Goal: Find specific page/section: Find specific page/section

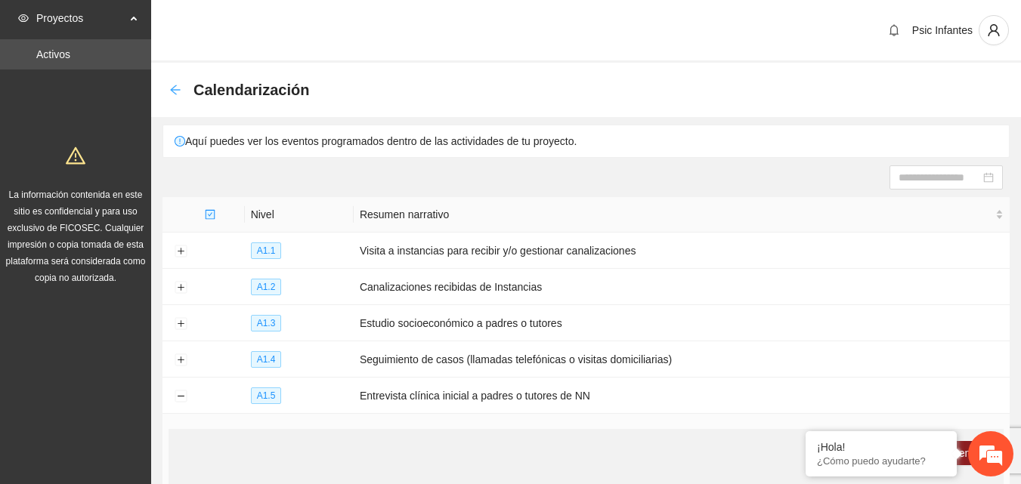
click at [172, 89] on icon "arrow-left" at bounding box center [175, 90] width 10 height 10
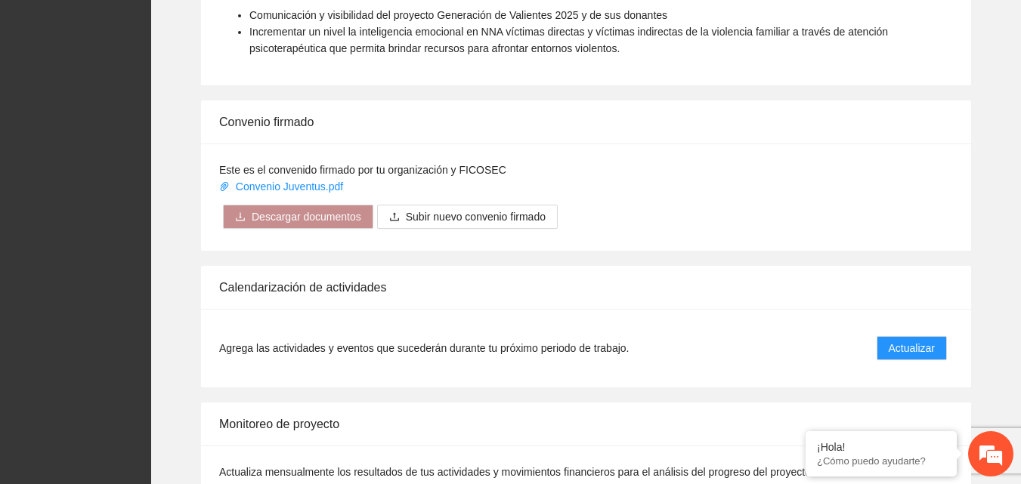
scroll to position [1212, 0]
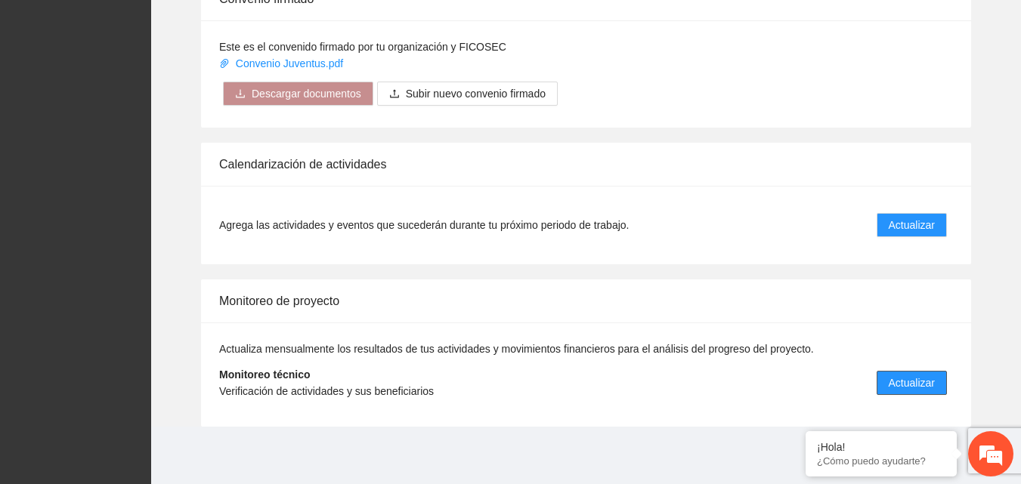
click at [904, 388] on span "Actualizar" at bounding box center [912, 383] width 46 height 17
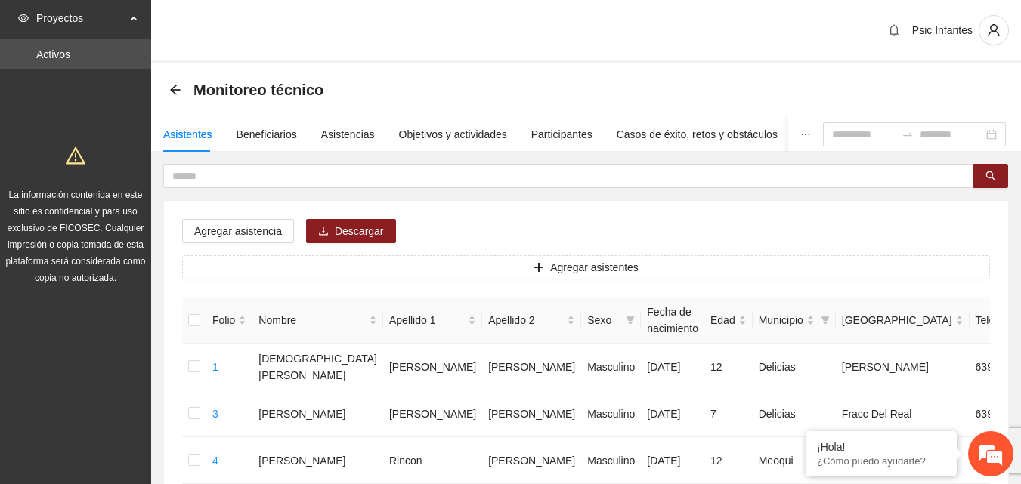
click at [523, 73] on div "Monitoreo técnico" at bounding box center [586, 90] width 870 height 54
click at [355, 184] on span at bounding box center [568, 176] width 811 height 24
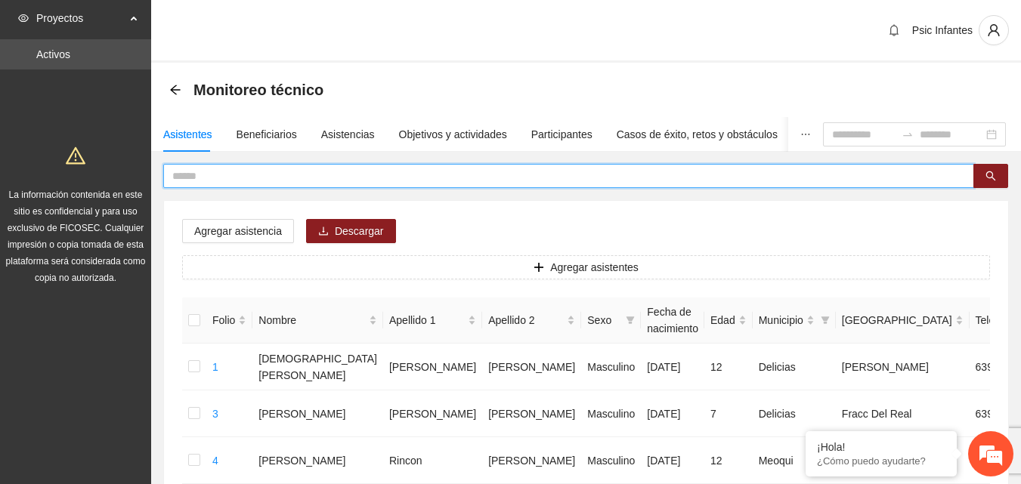
click at [360, 175] on input "text" at bounding box center [562, 176] width 781 height 17
type input "*"
click at [333, 133] on div "Asistencias" at bounding box center [348, 134] width 54 height 17
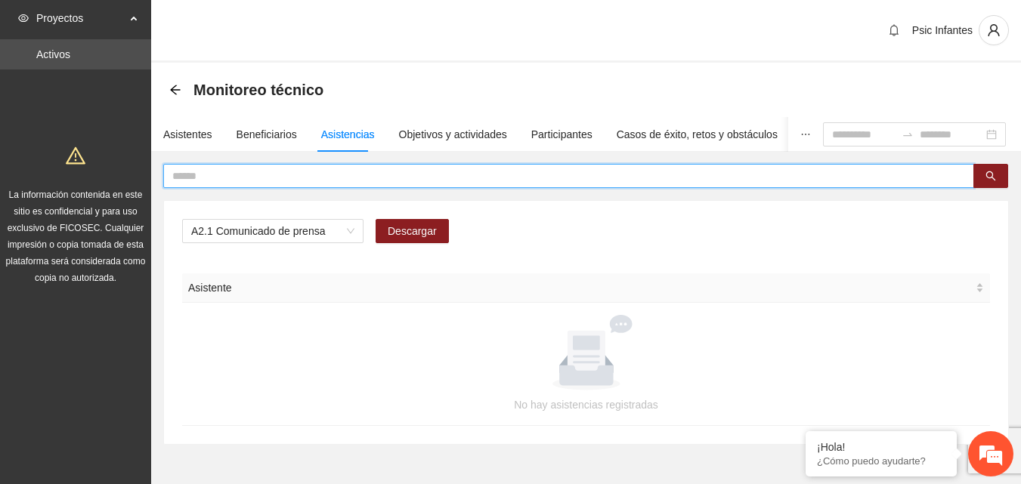
click at [283, 181] on input "text" at bounding box center [562, 176] width 781 height 17
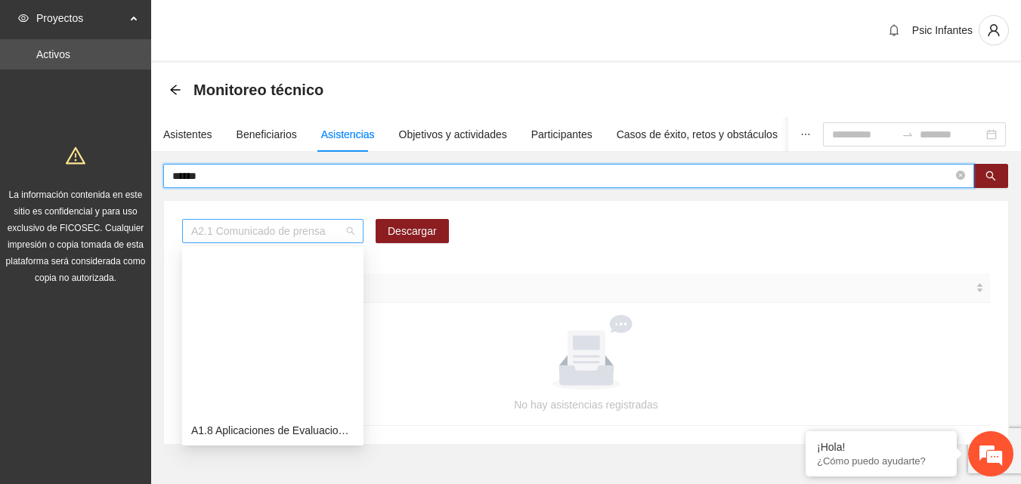
click at [353, 233] on span "A2.1 Comunicado de prensa" at bounding box center [272, 231] width 163 height 23
type input "******"
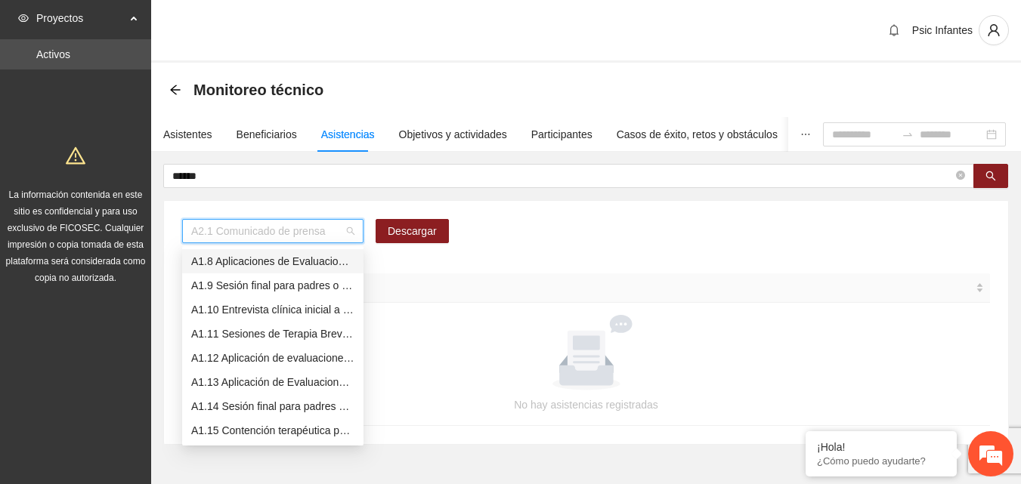
scroll to position [145, 0]
click at [308, 261] on div "A1.7 Sesiones de Terapia de Juego para niños y niñas" at bounding box center [272, 261] width 163 height 17
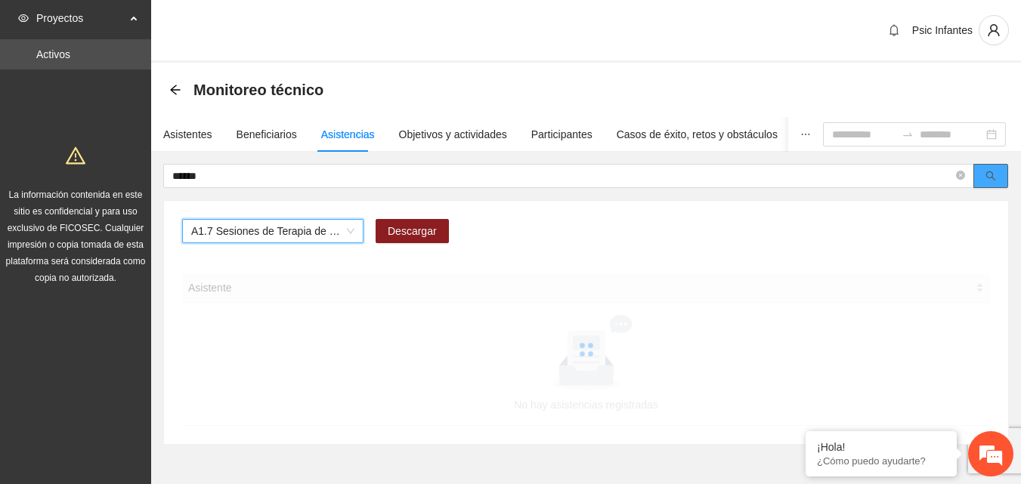
click at [985, 178] on icon "search" at bounding box center [990, 176] width 11 height 11
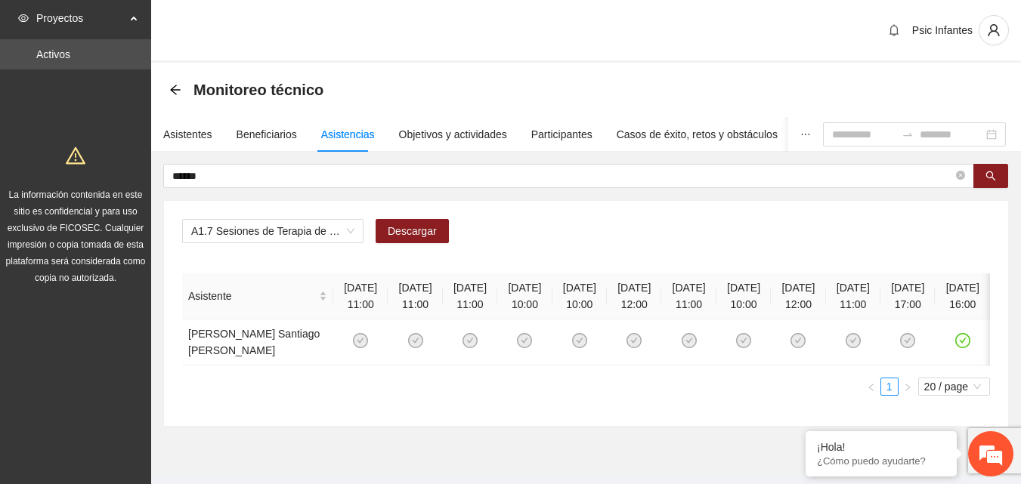
scroll to position [0, 73]
click at [356, 236] on div "A1.7 Sesiones de Terapia de Juego para niños y niñas" at bounding box center [272, 231] width 181 height 24
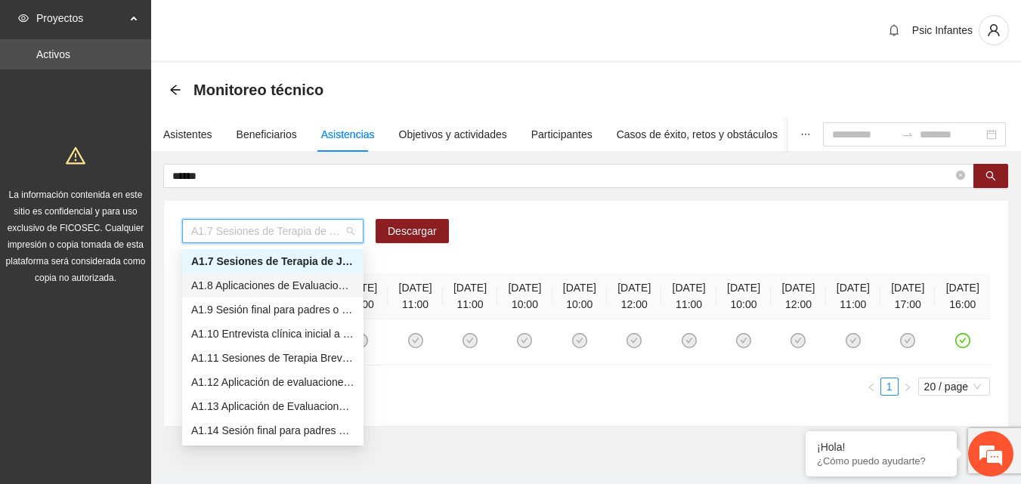
click at [319, 288] on div "A1.8 Aplicaciones de Evaluaciones Post a NN" at bounding box center [272, 285] width 163 height 17
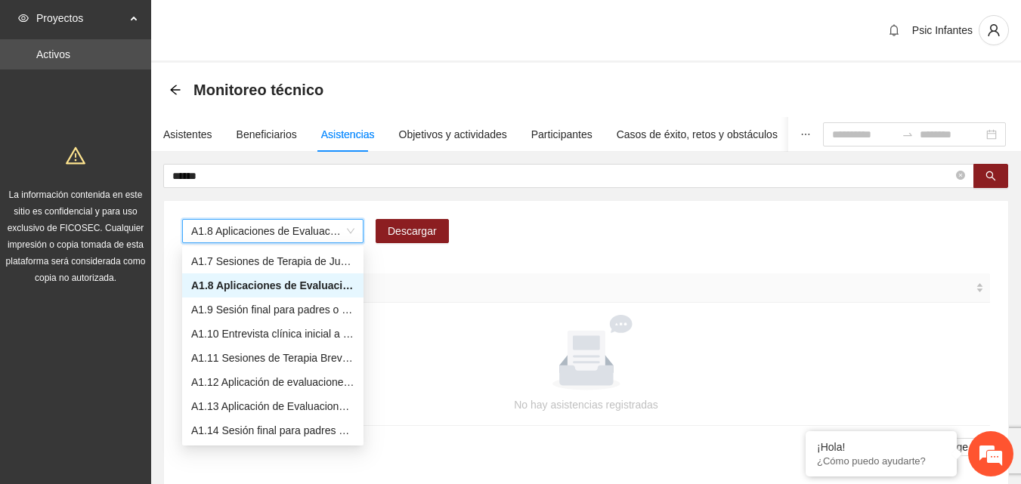
scroll to position [0, 0]
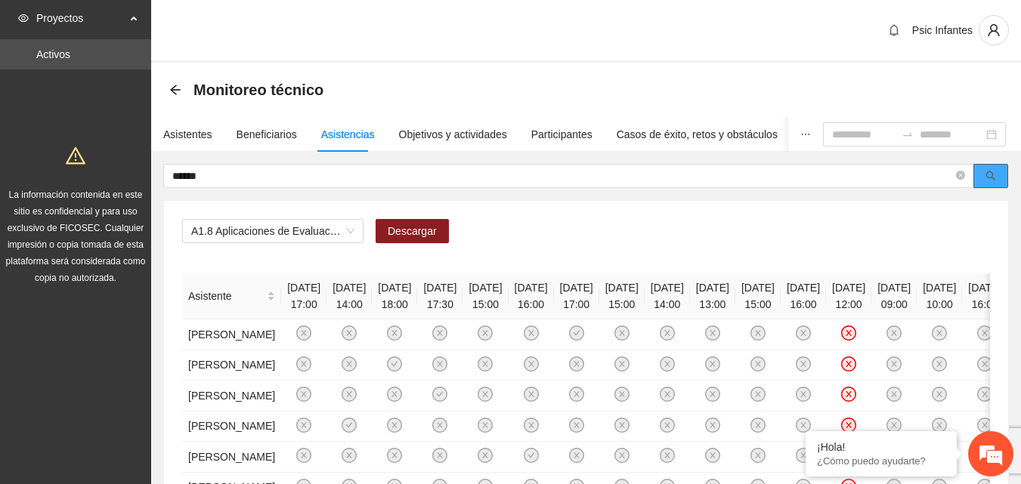
click at [992, 181] on span "search" at bounding box center [990, 177] width 11 height 12
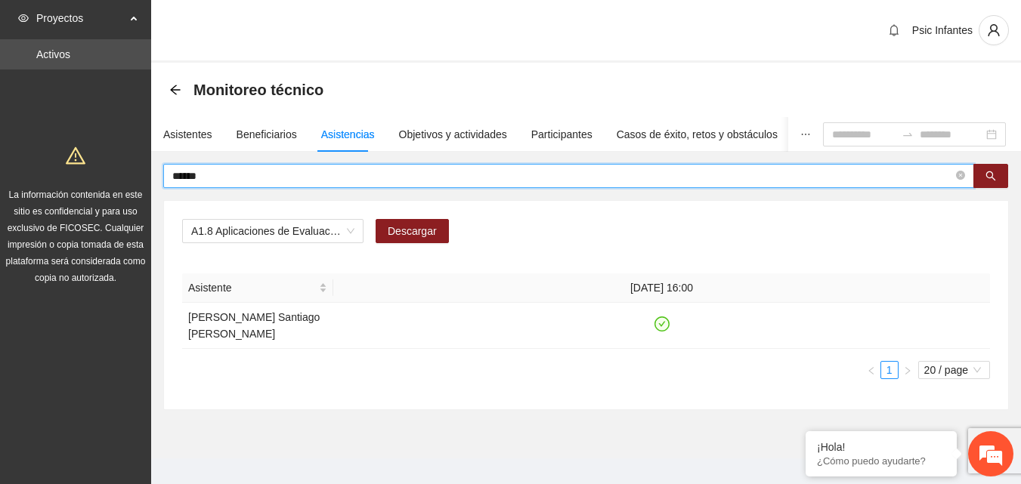
click at [321, 177] on input "******" at bounding box center [562, 176] width 781 height 17
type input "*"
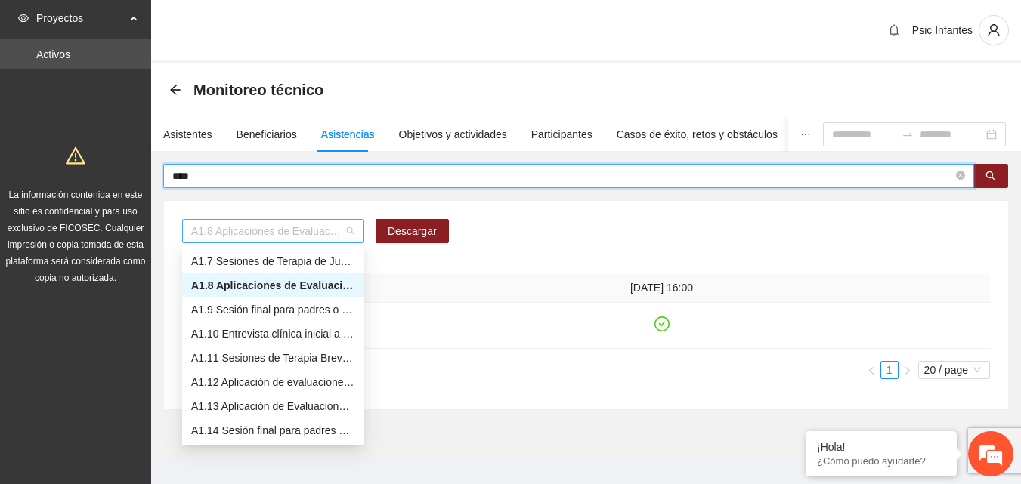
click at [351, 234] on span "A1.8 Aplicaciones de Evaluaciones Post a NN" at bounding box center [272, 231] width 163 height 23
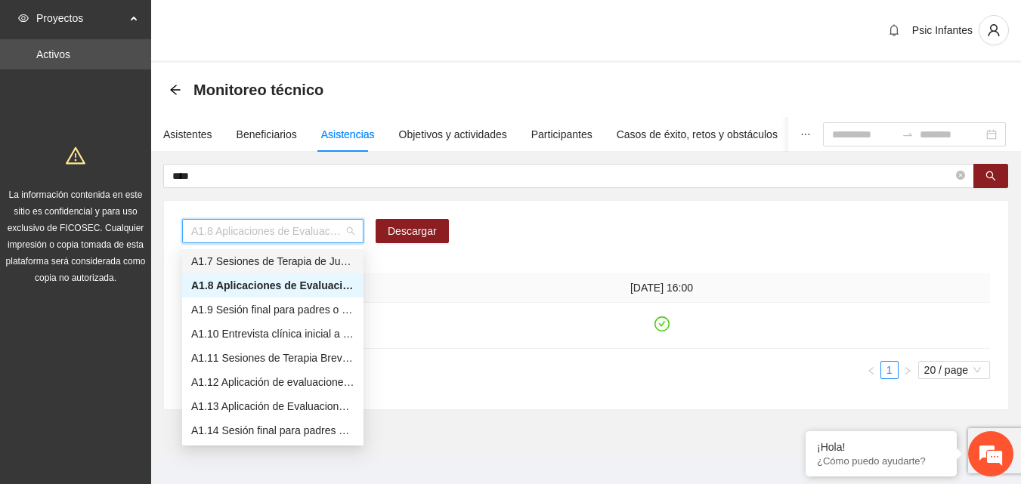
click at [340, 258] on div "A1.7 Sesiones de Terapia de Juego para niños y niñas" at bounding box center [272, 261] width 163 height 17
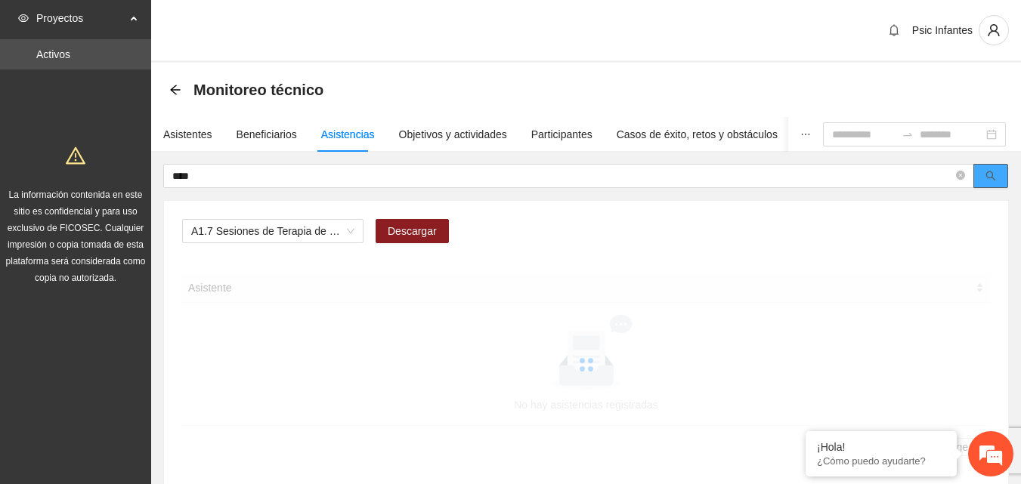
click at [992, 175] on icon "search" at bounding box center [991, 177] width 10 height 10
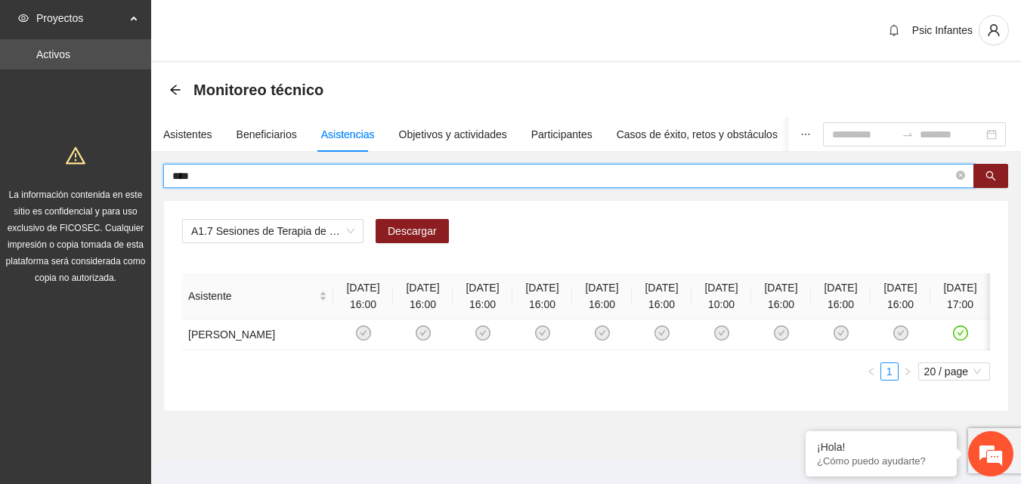
click at [390, 183] on input "****" at bounding box center [562, 176] width 781 height 17
type input "*"
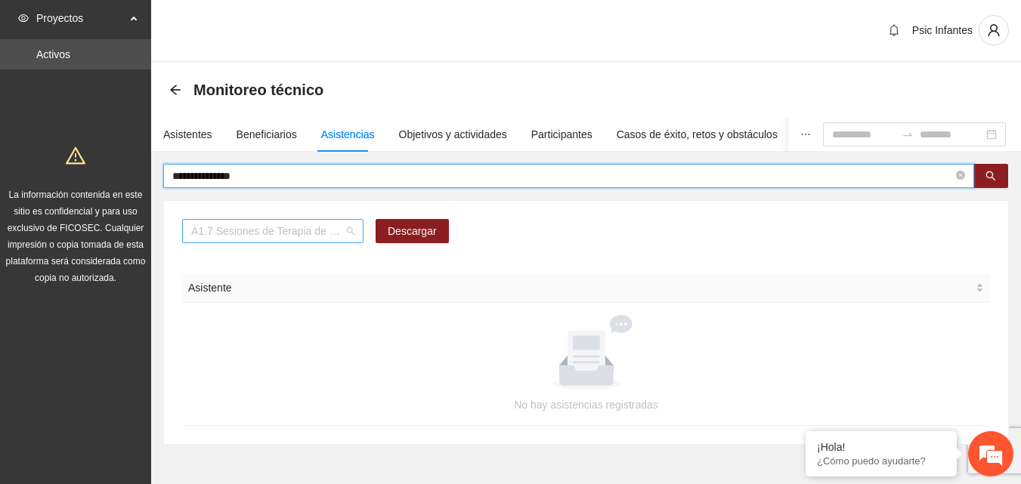
click at [348, 228] on span "A1.7 Sesiones de Terapia de Juego para niños y niñas" at bounding box center [272, 231] width 163 height 23
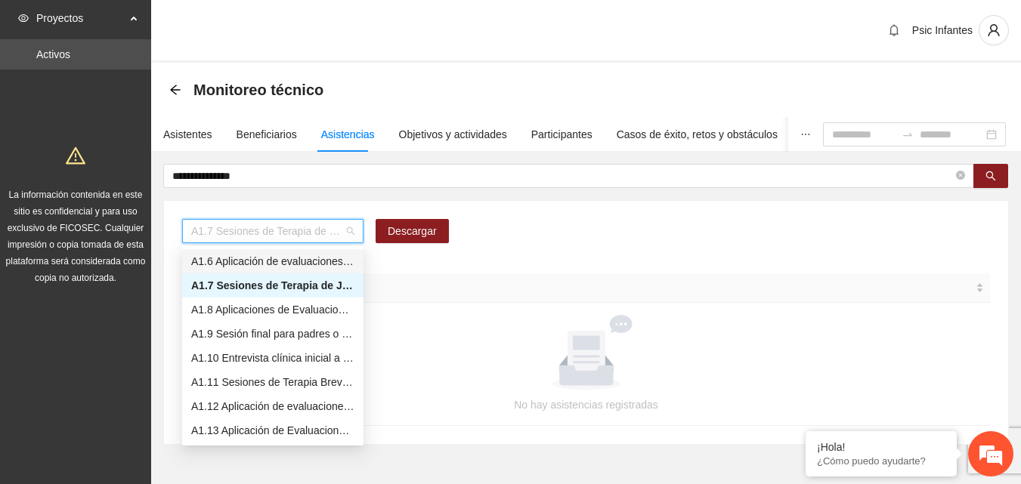
scroll to position [97, 0]
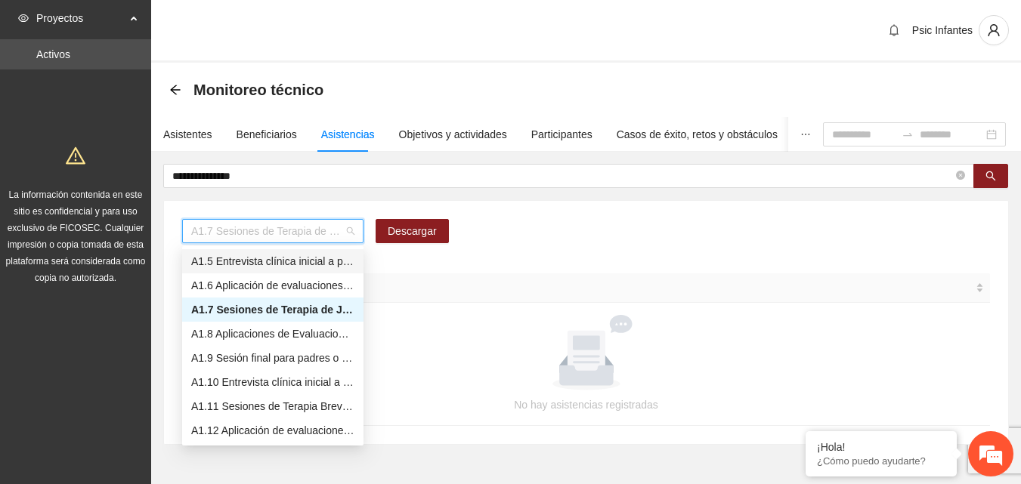
click at [320, 268] on div "A1.5 Entrevista clínica inicial a padres o tutores de NN" at bounding box center [272, 261] width 163 height 17
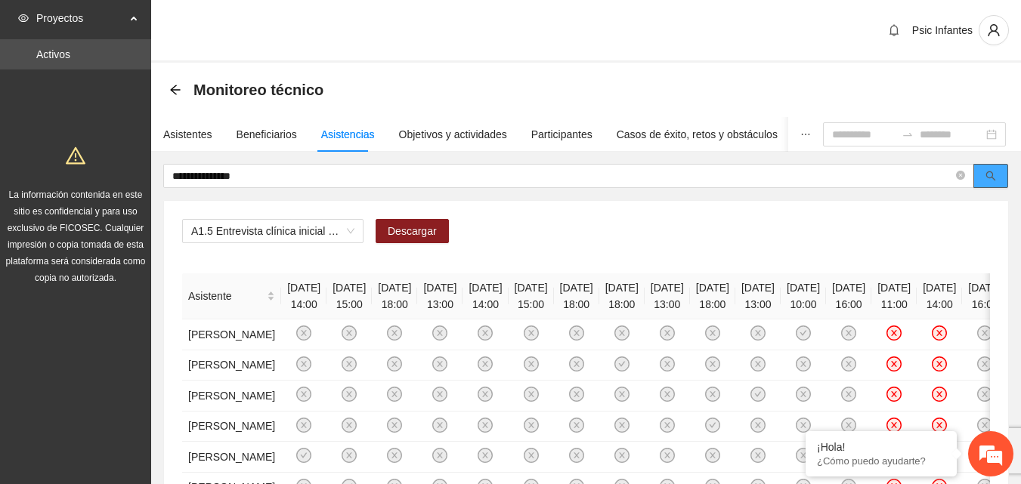
click at [987, 175] on icon "search" at bounding box center [990, 176] width 11 height 11
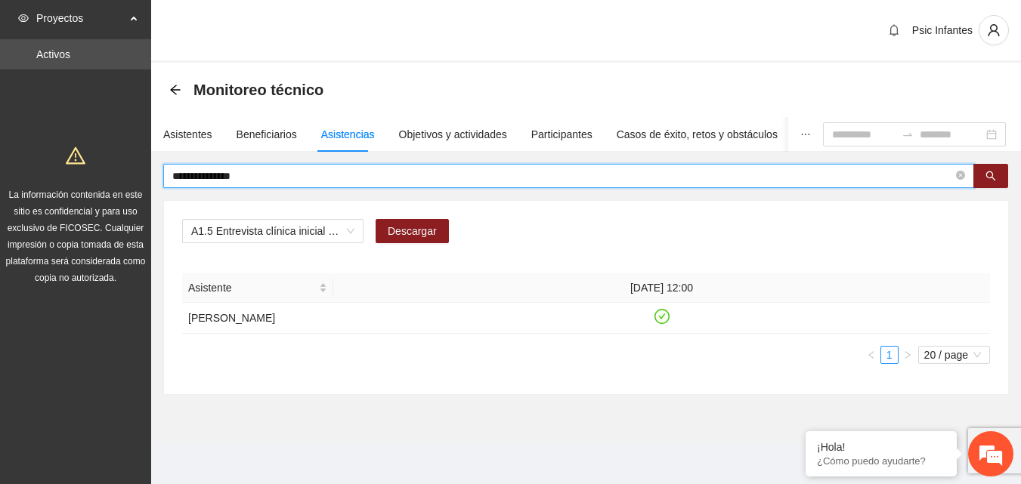
click at [285, 178] on input "**********" at bounding box center [562, 176] width 781 height 17
type input "*"
click at [285, 178] on input "*****" at bounding box center [562, 176] width 781 height 17
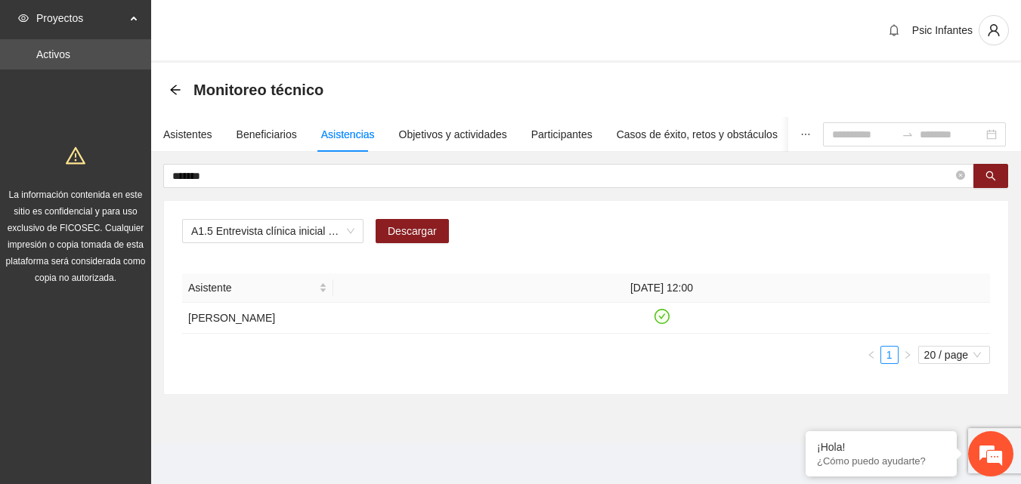
click at [537, 207] on div "A1.5 Entrevista clínica inicial a padres o tutores de NN Descargar Asistente [D…" at bounding box center [586, 297] width 844 height 193
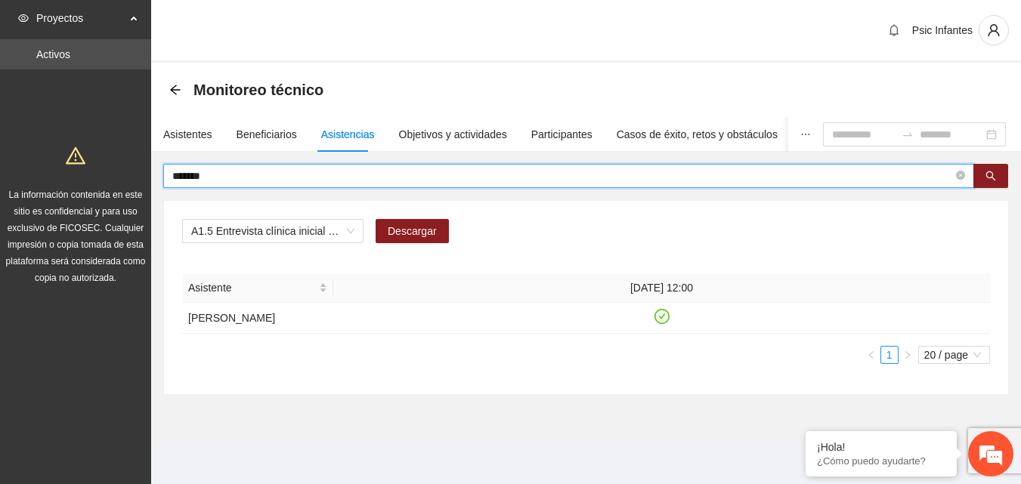
click at [259, 174] on input "*******" at bounding box center [562, 176] width 781 height 17
click at [259, 174] on input "*****" at bounding box center [562, 176] width 781 height 17
type input "*"
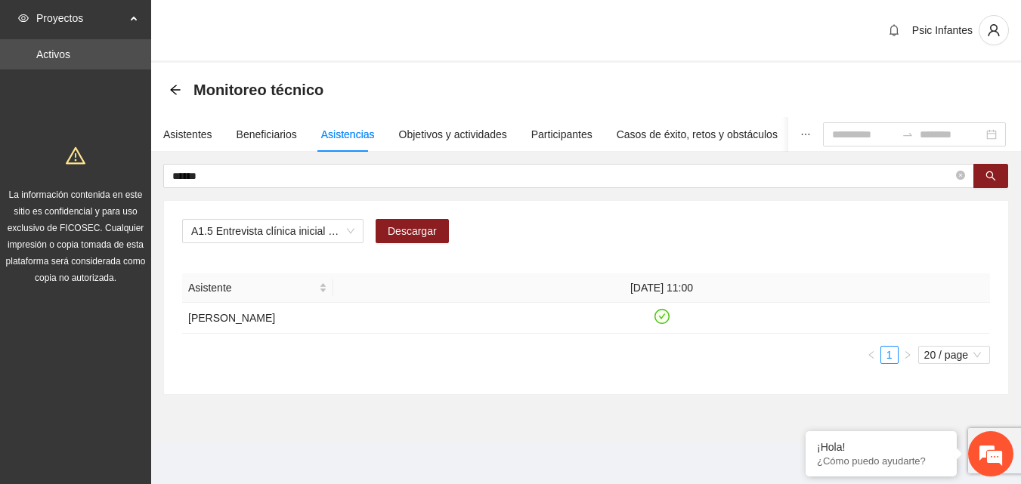
click at [565, 45] on div "Psic Infantes" at bounding box center [586, 31] width 870 height 63
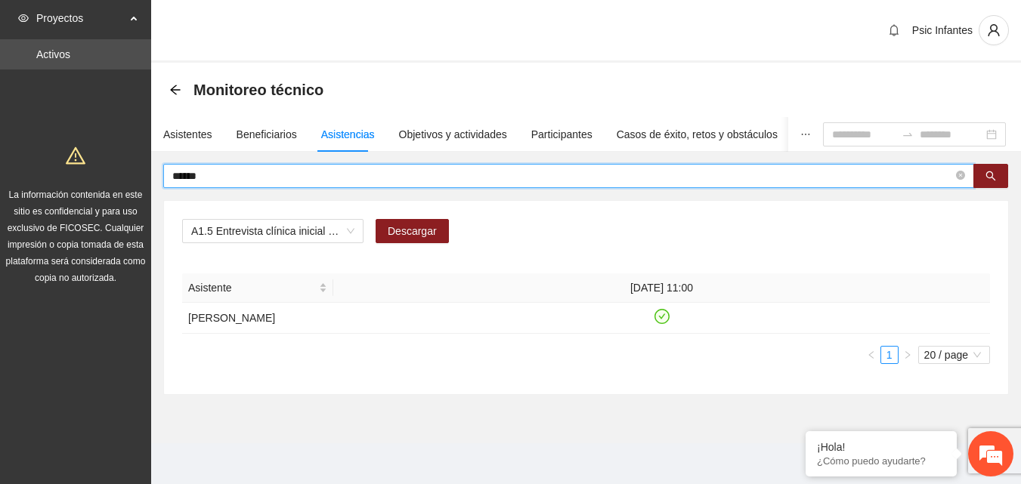
click at [259, 175] on input "*****" at bounding box center [562, 176] width 781 height 17
type input "*"
click at [843, 138] on input at bounding box center [863, 134] width 63 height 17
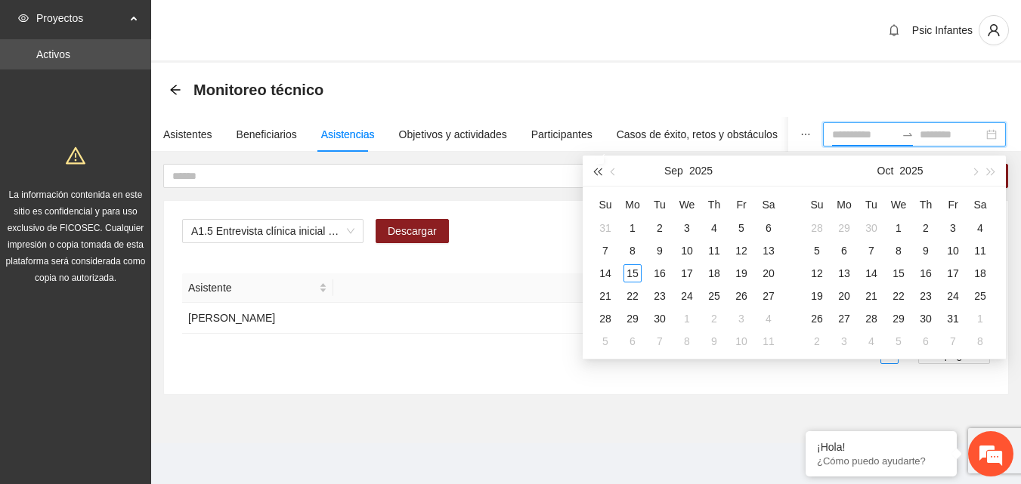
click at [595, 175] on button "button" at bounding box center [597, 171] width 17 height 30
click at [990, 178] on button "button" at bounding box center [991, 171] width 17 height 30
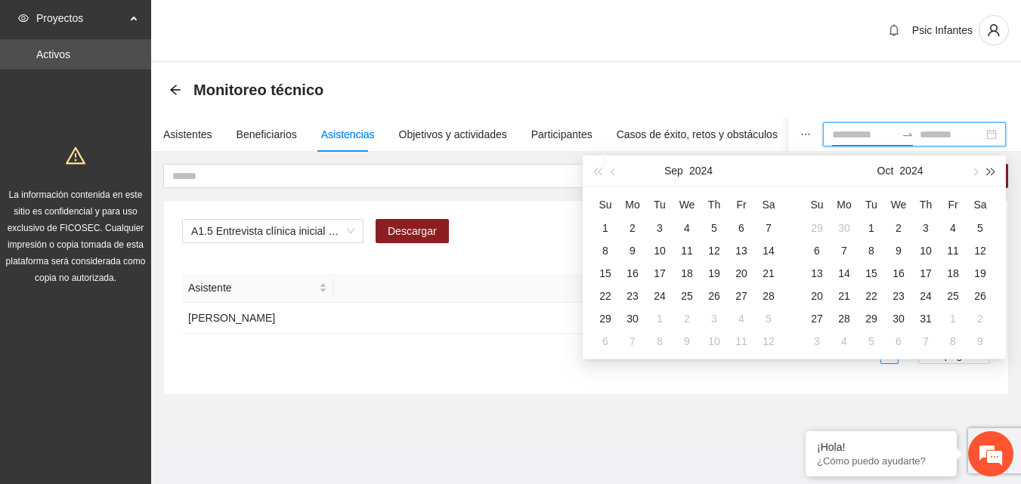
click at [990, 178] on button "button" at bounding box center [991, 171] width 17 height 30
click at [614, 169] on span "button" at bounding box center [615, 172] width 8 height 8
type input "**********"
click at [654, 224] on div "1" at bounding box center [660, 228] width 18 height 18
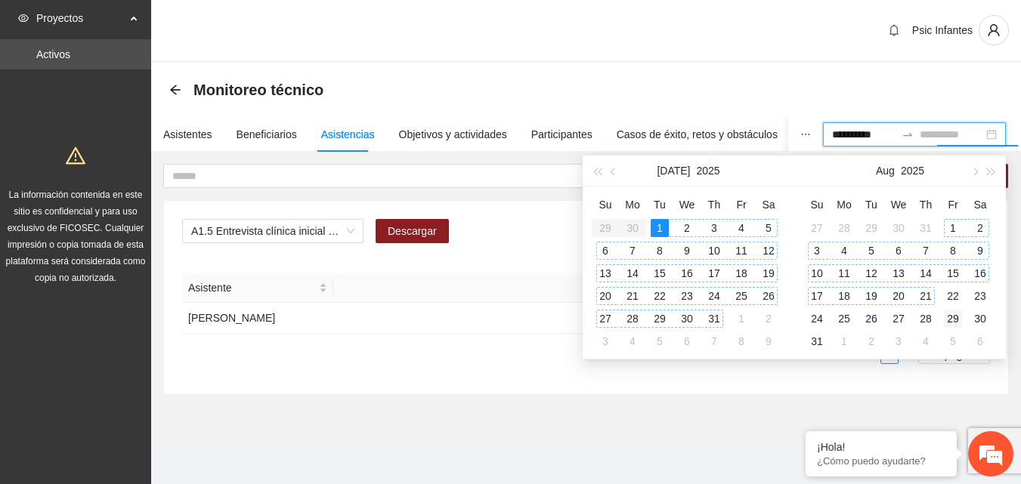
type input "**********"
click at [947, 321] on div "29" at bounding box center [953, 319] width 18 height 18
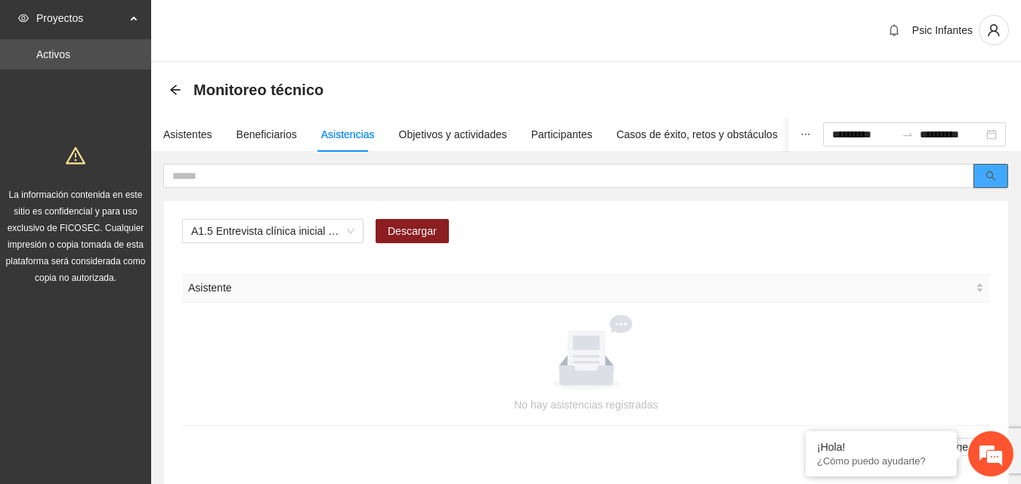
click at [974, 175] on button "button" at bounding box center [990, 176] width 35 height 24
click at [350, 237] on span "A1.5 Entrevista clínica inicial a padres o tutores de NN" at bounding box center [272, 231] width 163 height 23
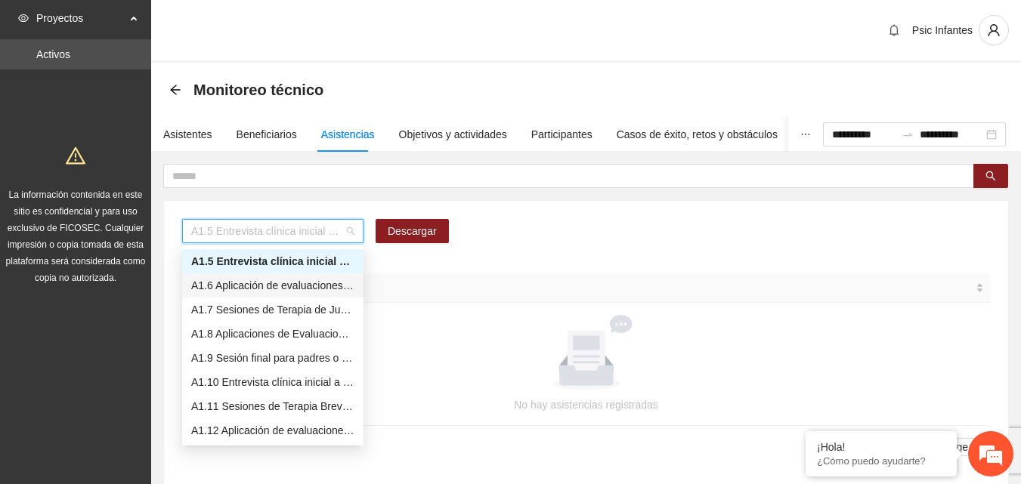
click at [314, 287] on div "A1.6 Aplicación de evaluaciones Pre a NN" at bounding box center [272, 285] width 163 height 17
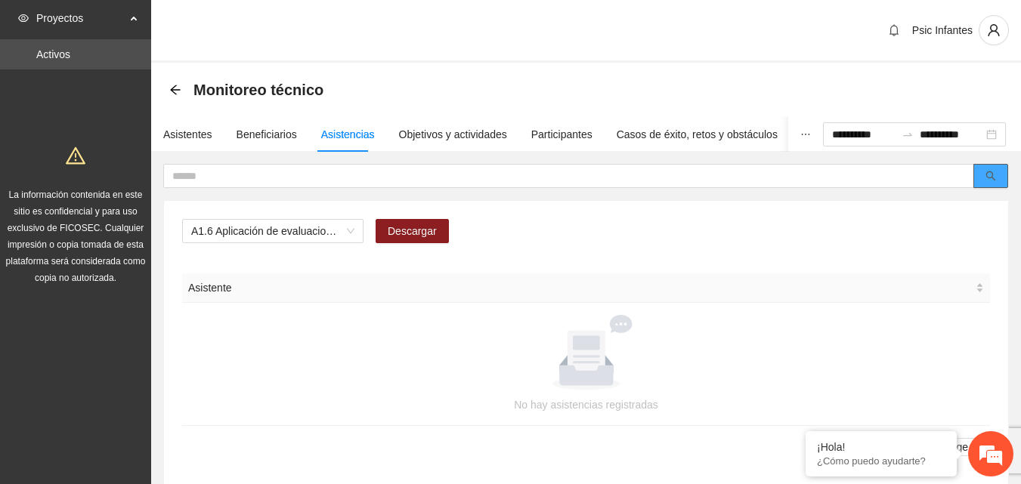
click at [986, 177] on icon "search" at bounding box center [990, 176] width 11 height 11
click at [353, 232] on span "A1.6 Aplicación de evaluaciones Pre a NN" at bounding box center [272, 231] width 163 height 23
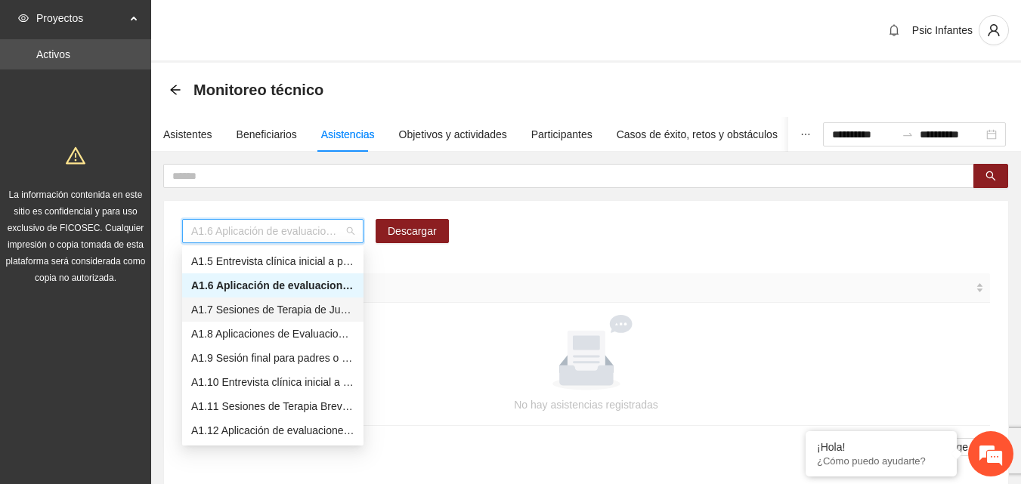
click at [323, 317] on div "A1.7 Sesiones de Terapia de Juego para niños y niñas" at bounding box center [272, 310] width 163 height 17
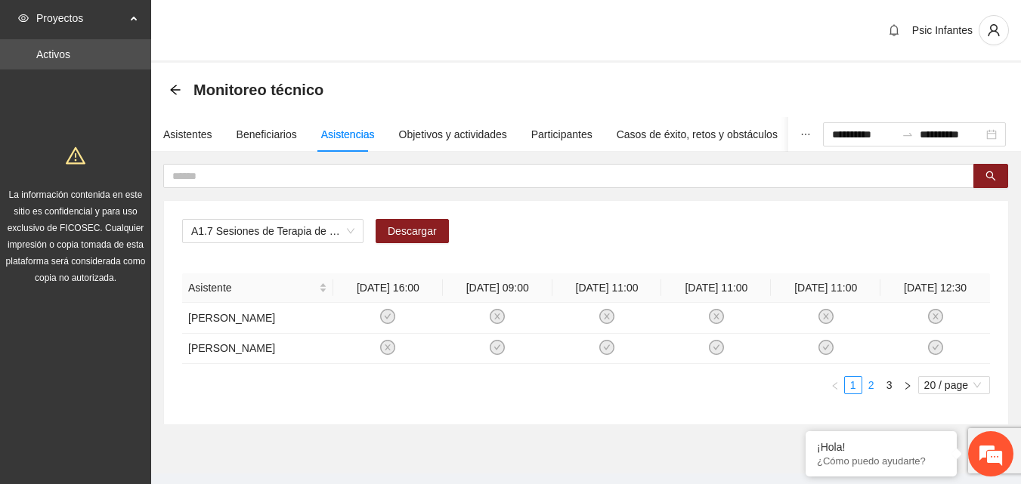
click at [871, 384] on link "2" at bounding box center [871, 385] width 17 height 17
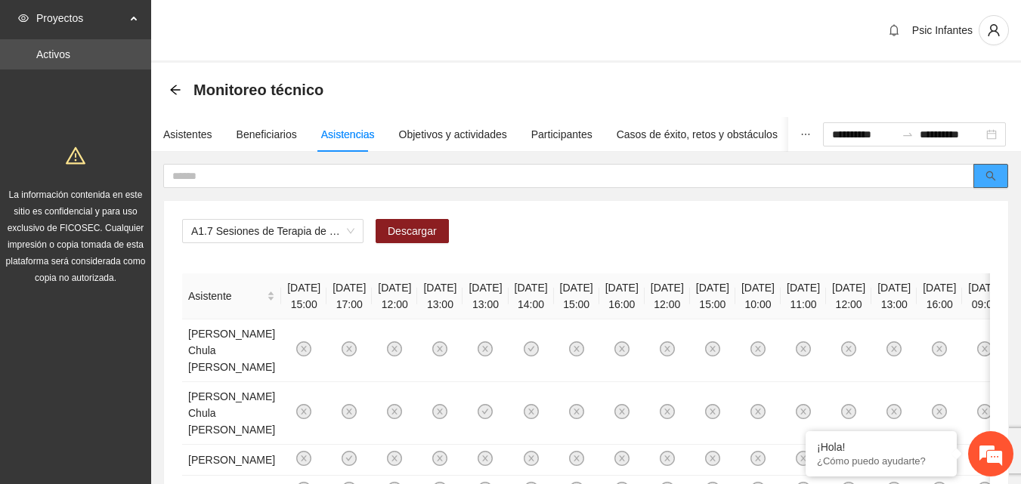
click at [990, 171] on icon "search" at bounding box center [990, 176] width 11 height 11
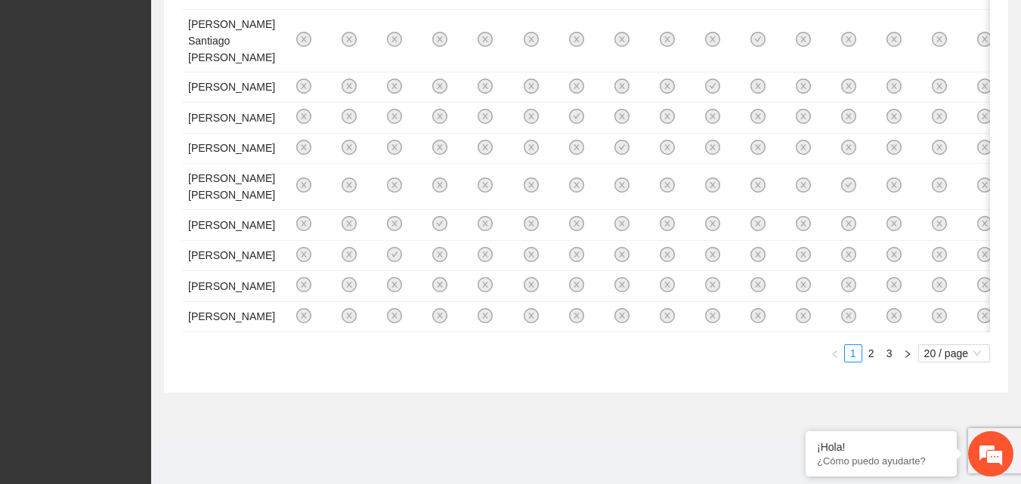
scroll to position [1294, 0]
click at [887, 354] on link "3" at bounding box center [889, 353] width 17 height 17
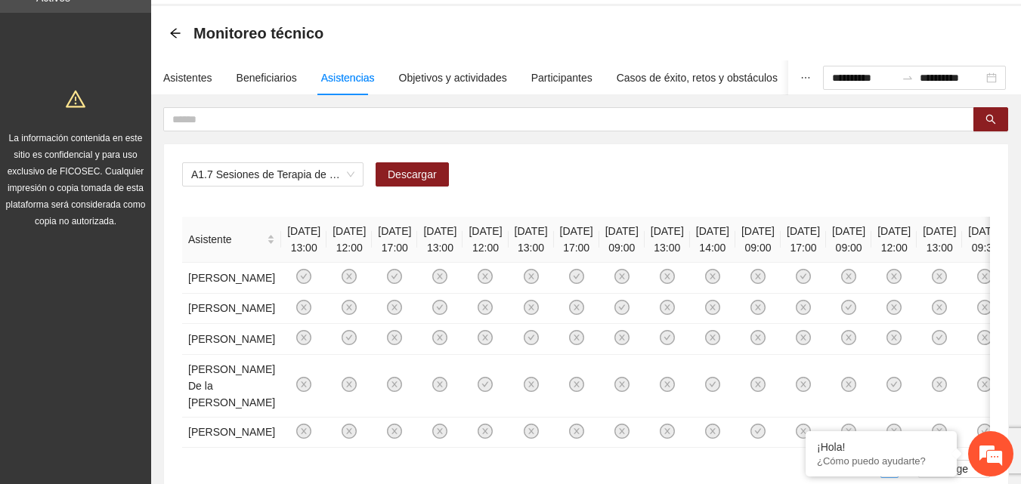
scroll to position [40, 0]
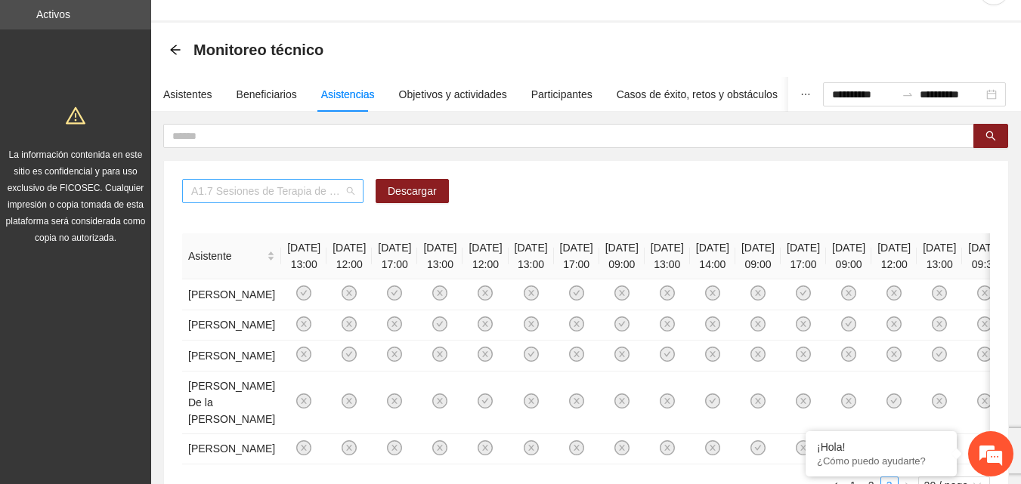
click at [357, 190] on div "A1.7 Sesiones de Terapia de Juego para niños y niñas" at bounding box center [272, 191] width 181 height 24
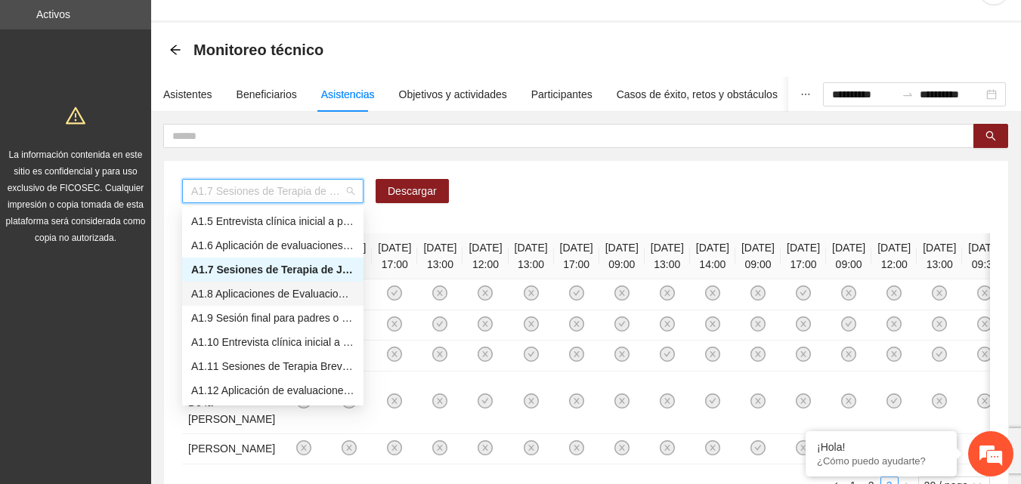
click at [301, 297] on div "A1.8 Aplicaciones de Evaluaciones Post a NN" at bounding box center [272, 294] width 163 height 17
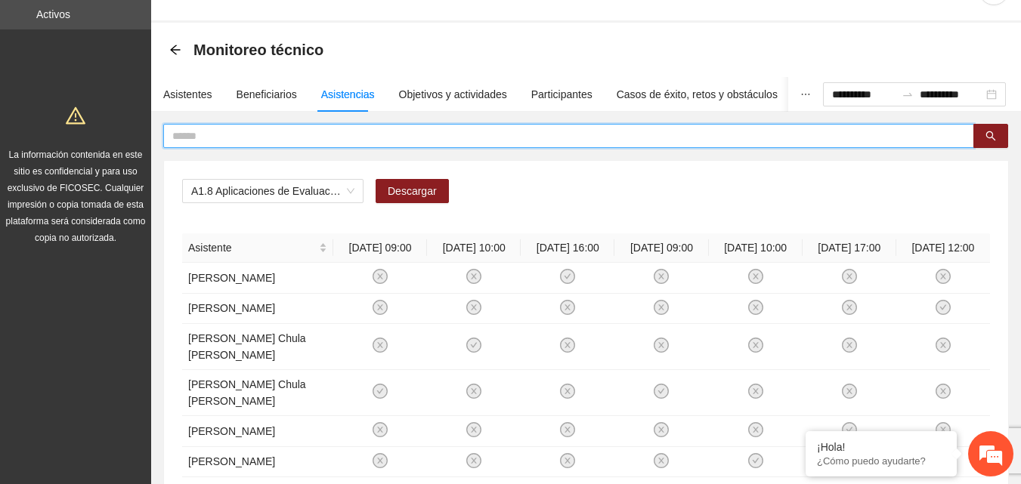
click at [416, 132] on input "text" at bounding box center [562, 136] width 781 height 17
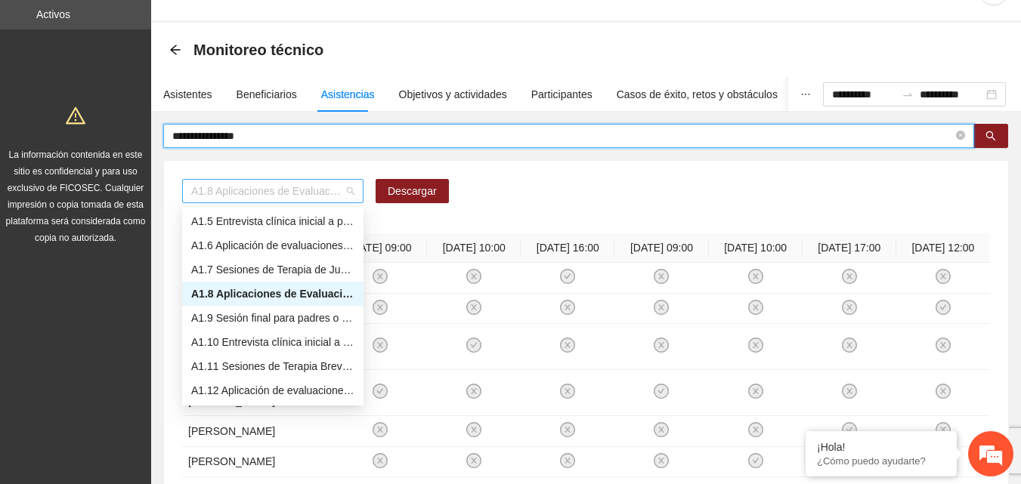
click at [344, 196] on span "A1.8 Aplicaciones de Evaluaciones Post a NN" at bounding box center [272, 191] width 163 height 23
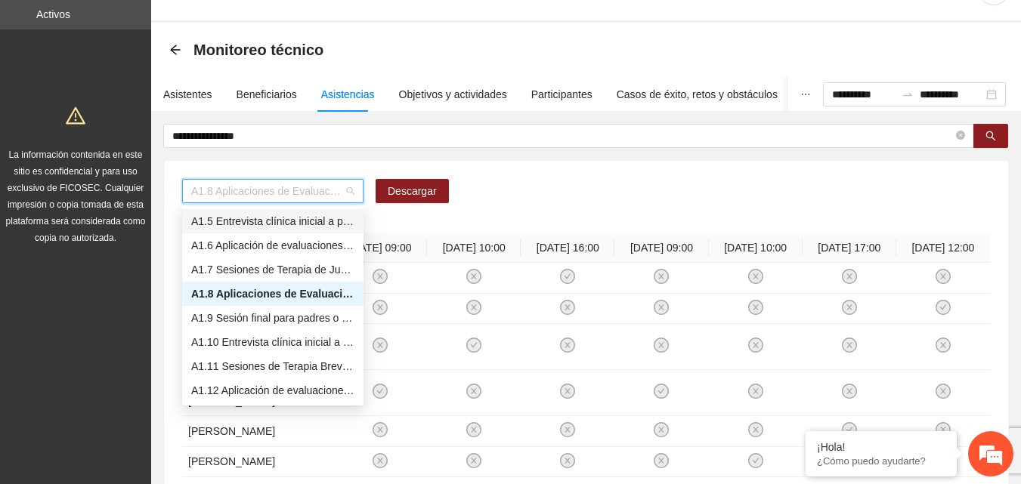
click at [322, 224] on div "A1.5 Entrevista clínica inicial a padres o tutores de NN" at bounding box center [272, 221] width 163 height 17
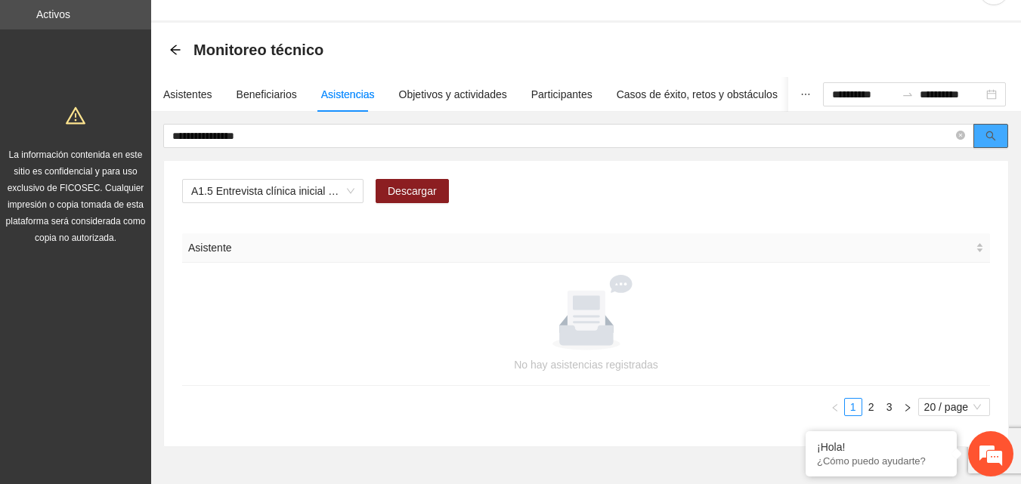
click at [987, 139] on icon "search" at bounding box center [990, 136] width 11 height 11
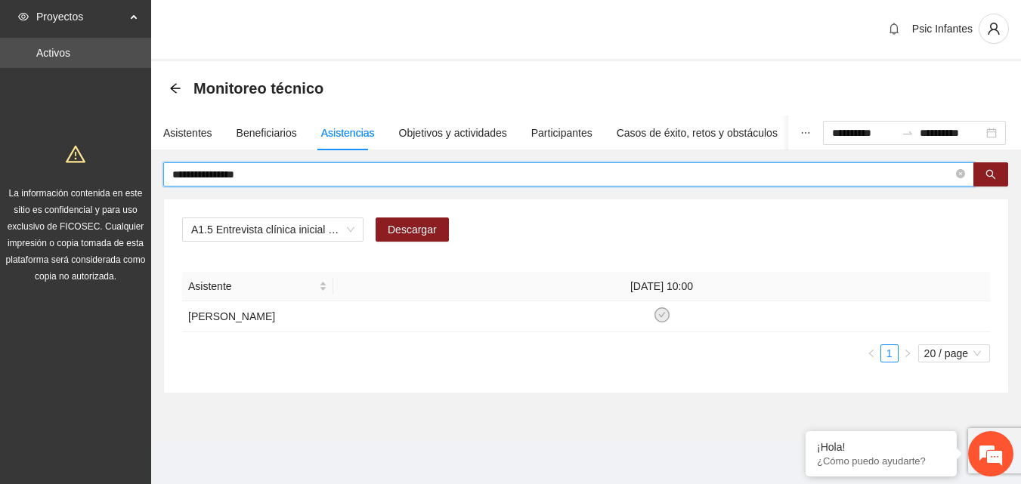
click at [580, 172] on input "**********" at bounding box center [562, 174] width 781 height 17
click at [351, 230] on span "A1.5 Entrevista clínica inicial a padres o tutores de NN" at bounding box center [272, 229] width 163 height 23
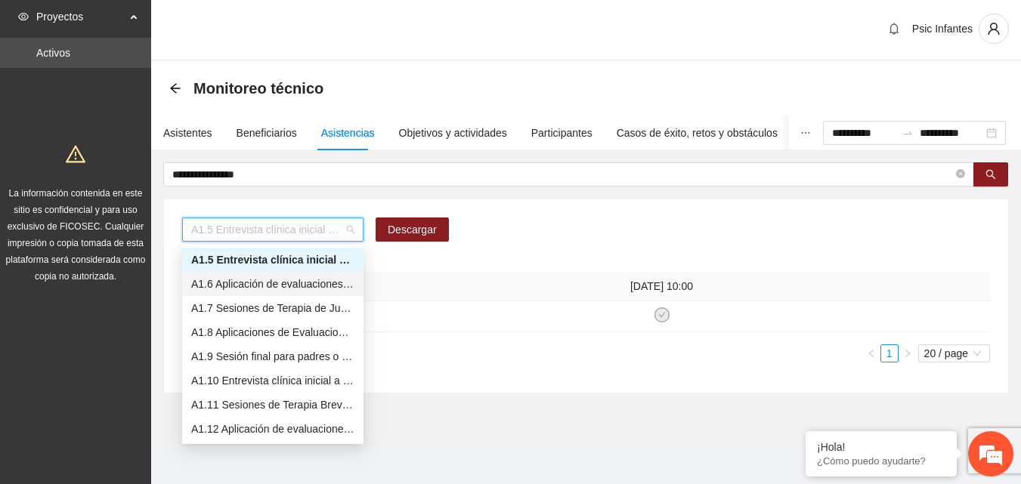
click at [318, 288] on div "A1.6 Aplicación de evaluaciones Pre a NN" at bounding box center [272, 284] width 163 height 17
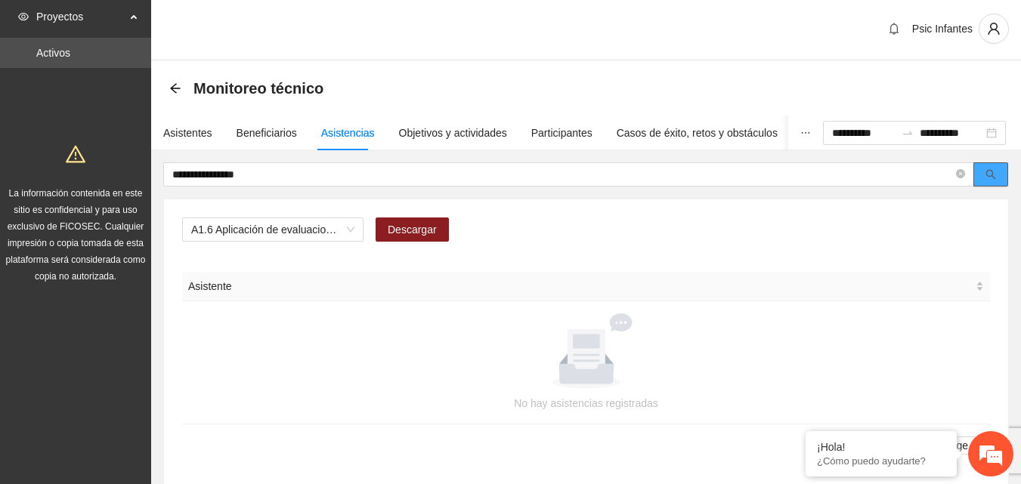
click at [998, 180] on button "button" at bounding box center [990, 174] width 35 height 24
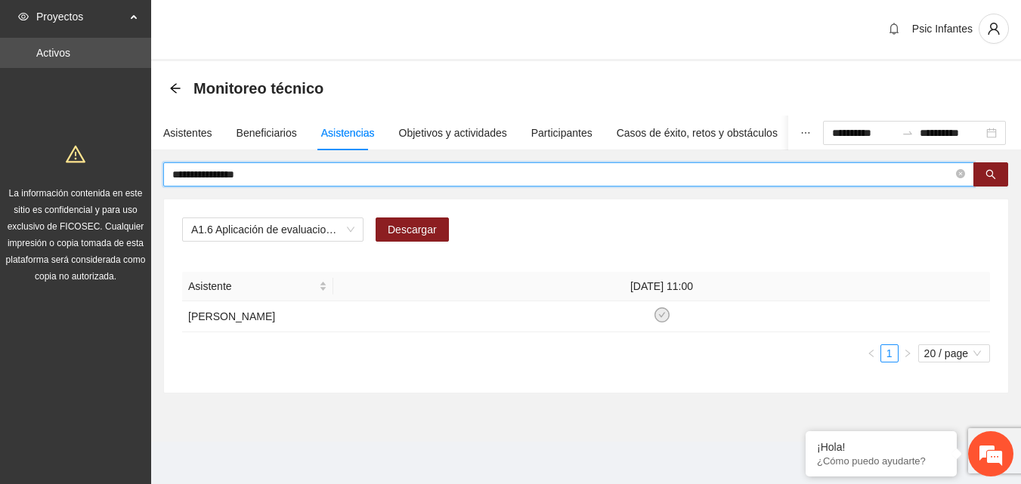
click at [310, 177] on input "**********" at bounding box center [562, 174] width 781 height 17
type input "*"
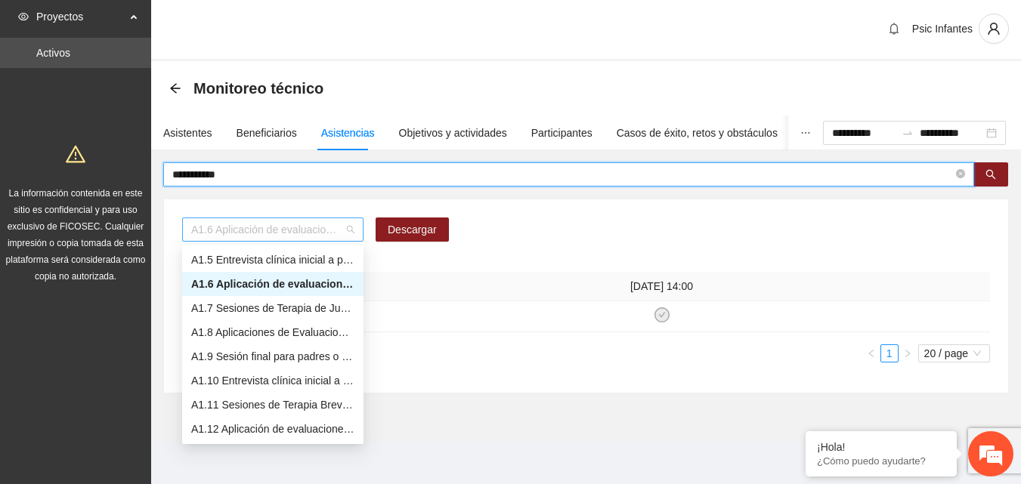
click at [292, 223] on span "A1.6 Aplicación de evaluaciones Pre a NN" at bounding box center [272, 229] width 163 height 23
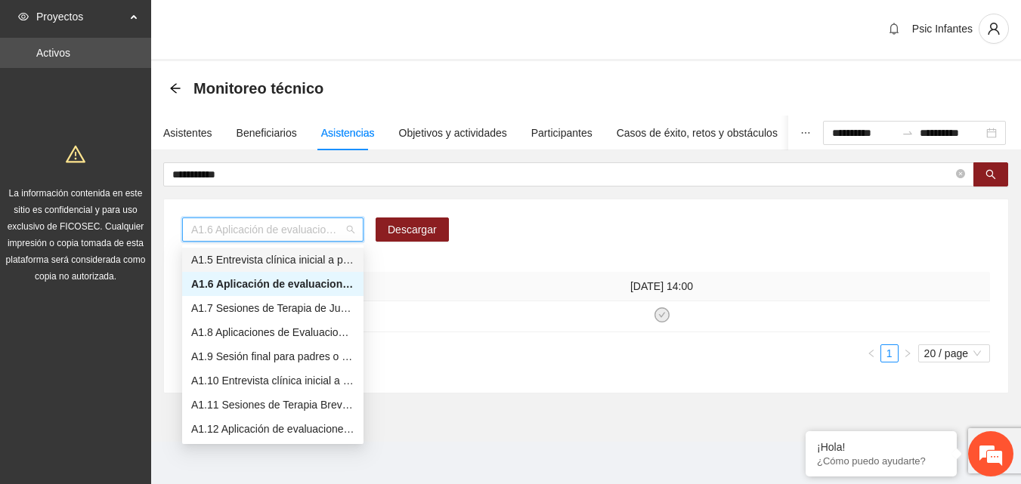
click at [290, 260] on div "A1.5 Entrevista clínica inicial a padres o tutores de NN" at bounding box center [272, 260] width 163 height 17
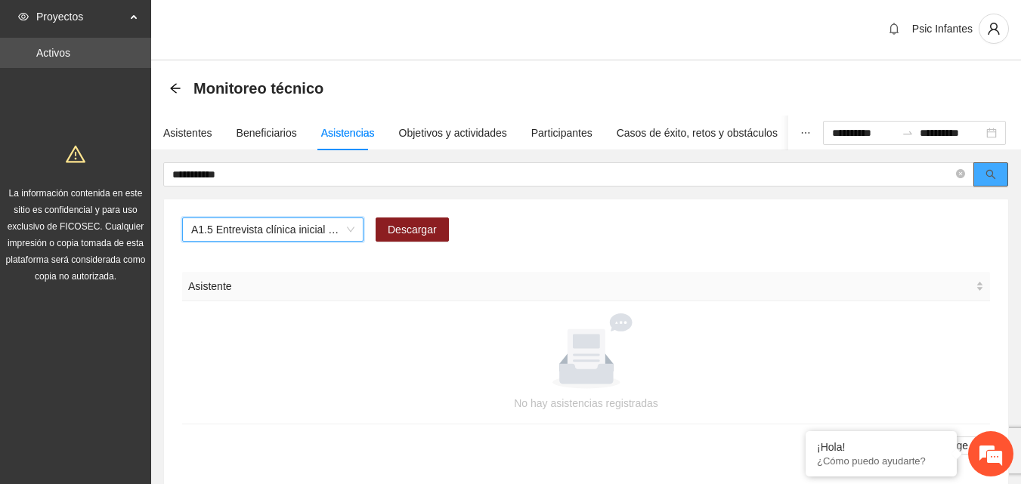
click at [988, 172] on icon "search" at bounding box center [990, 174] width 11 height 11
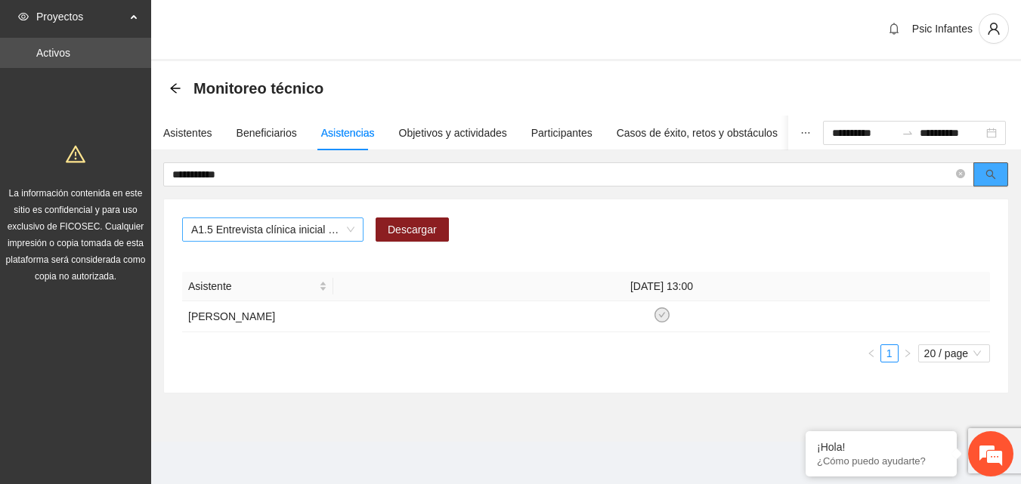
click at [345, 229] on span "A1.5 Entrevista clínica inicial a padres o tutores de NN" at bounding box center [272, 229] width 163 height 23
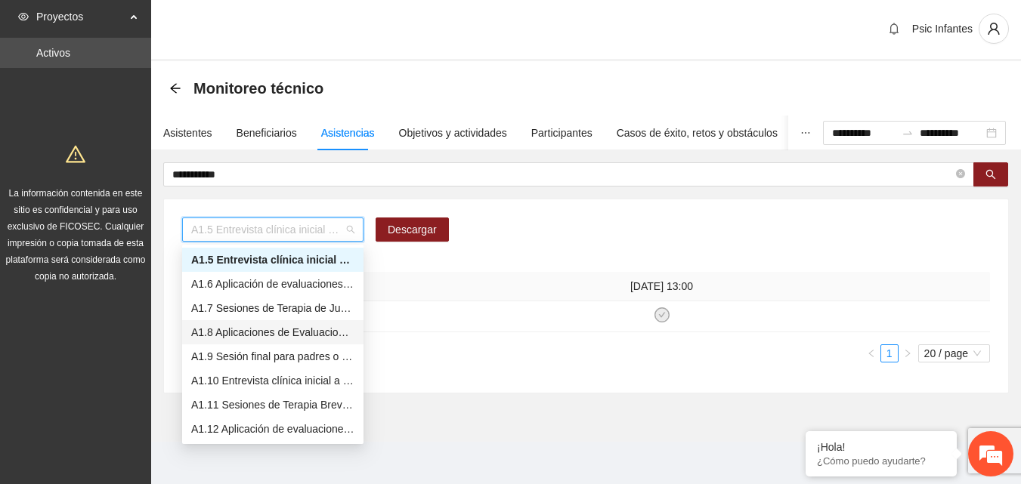
click at [317, 326] on div "A1.8 Aplicaciones de Evaluaciones Post a NN" at bounding box center [272, 332] width 163 height 17
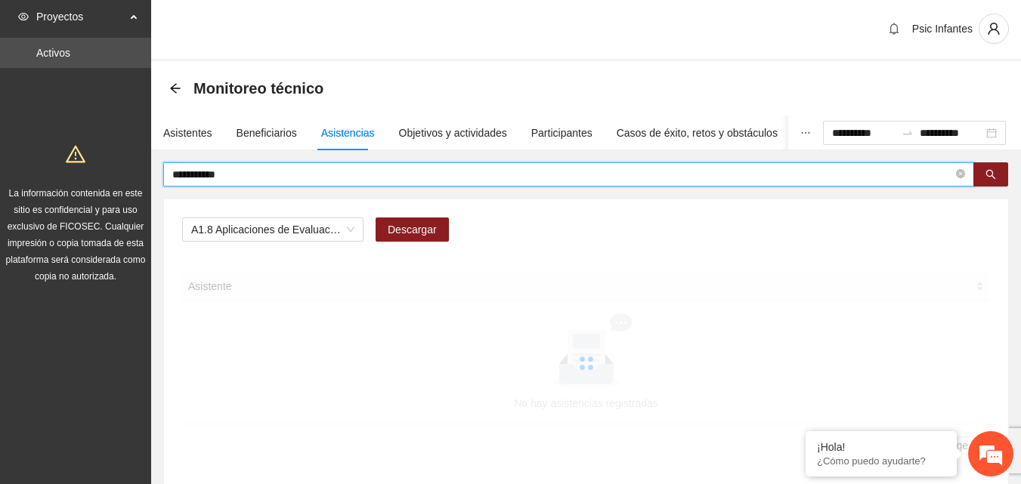
click at [332, 169] on input "**********" at bounding box center [562, 174] width 781 height 17
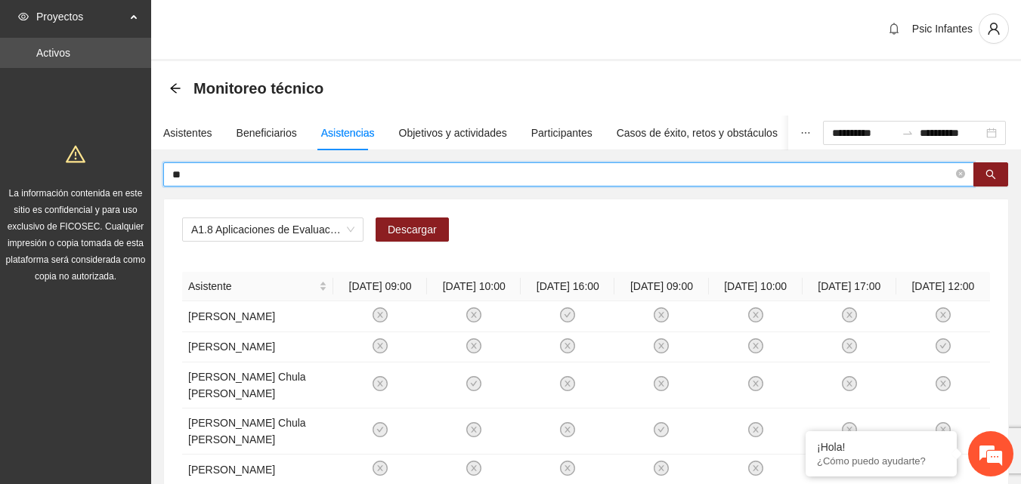
type input "*"
click at [992, 175] on icon "search" at bounding box center [991, 175] width 10 height 10
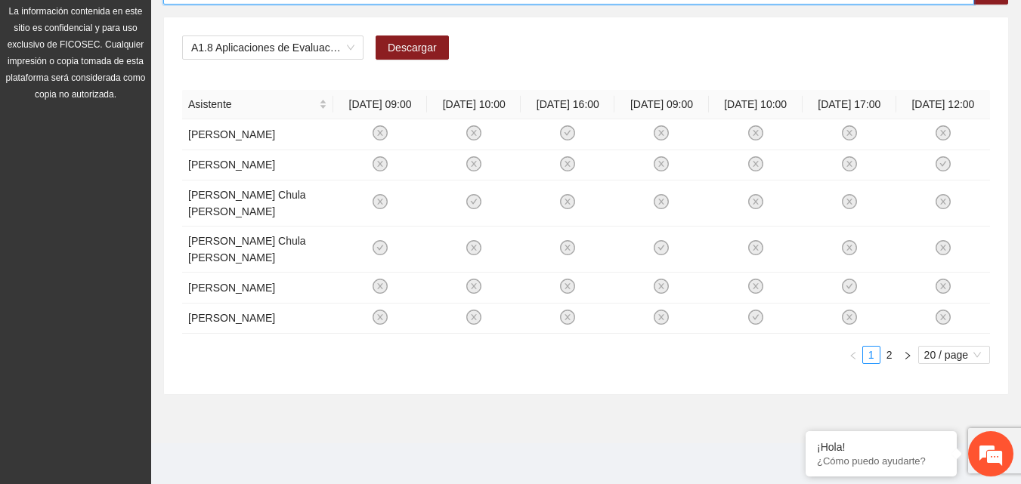
scroll to position [187, 0]
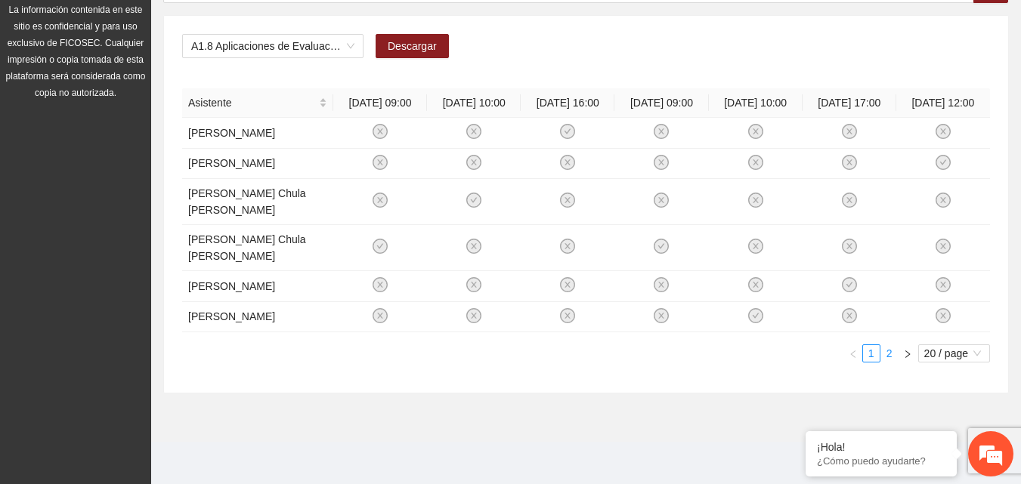
click at [888, 354] on link "2" at bounding box center [889, 353] width 17 height 17
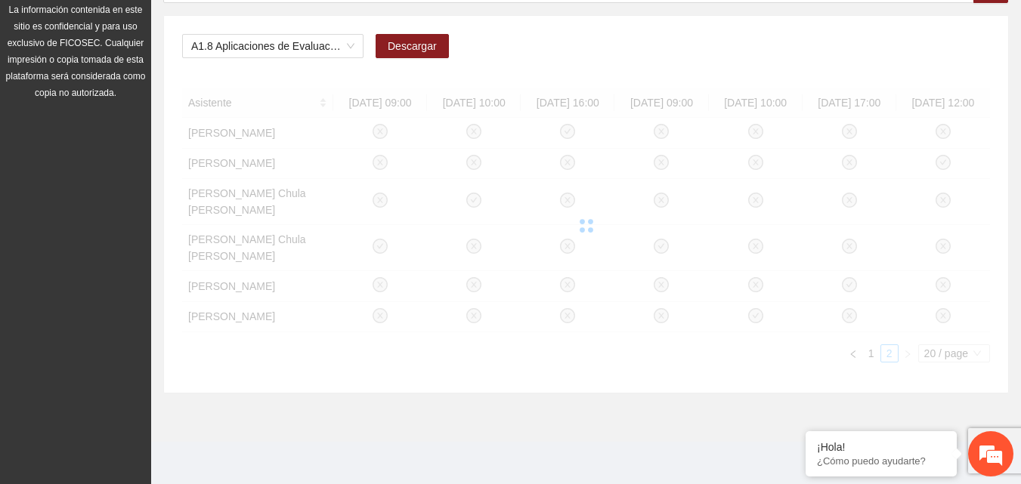
scroll to position [94, 0]
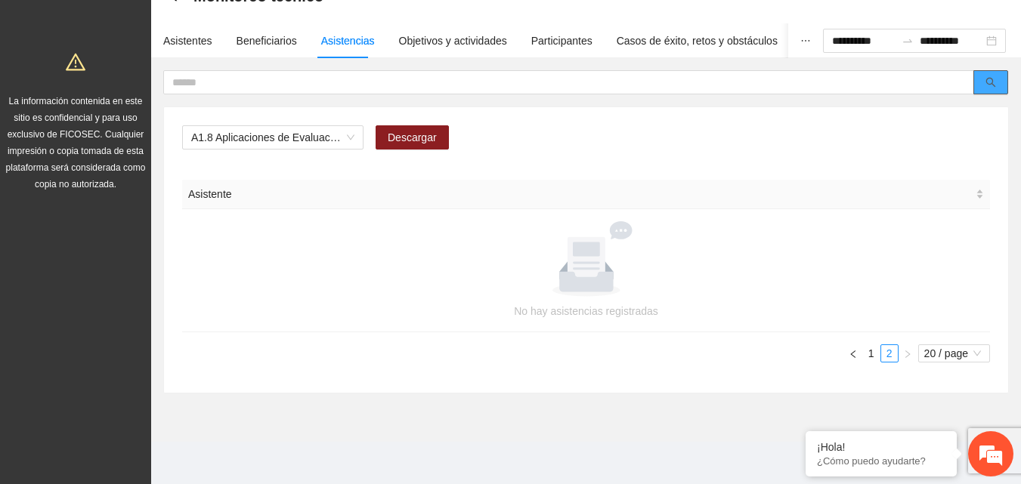
click at [979, 89] on button "button" at bounding box center [990, 82] width 35 height 24
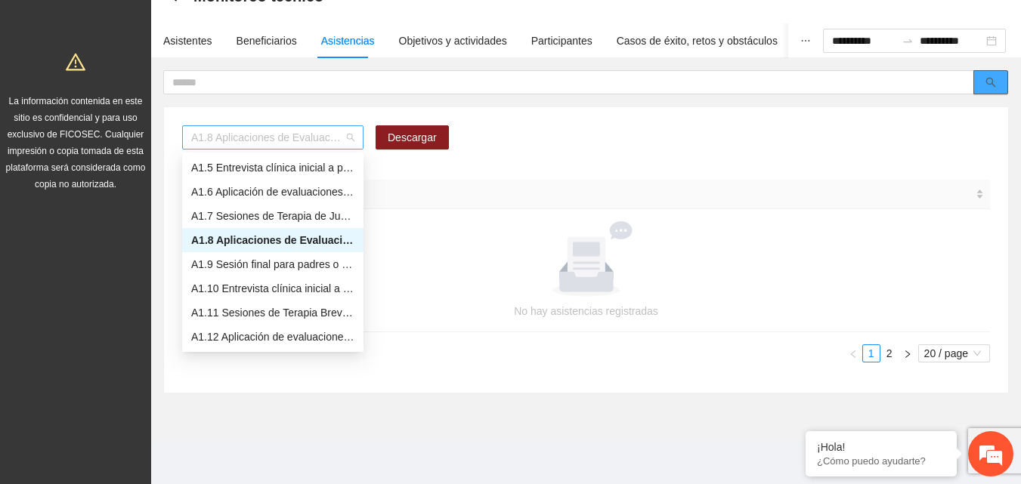
click at [355, 138] on div "A1.8 Aplicaciones de Evaluaciones Post a NN" at bounding box center [272, 137] width 181 height 24
click at [289, 217] on div "A1.7 Sesiones de Terapia de Juego para niños y niñas" at bounding box center [272, 216] width 163 height 17
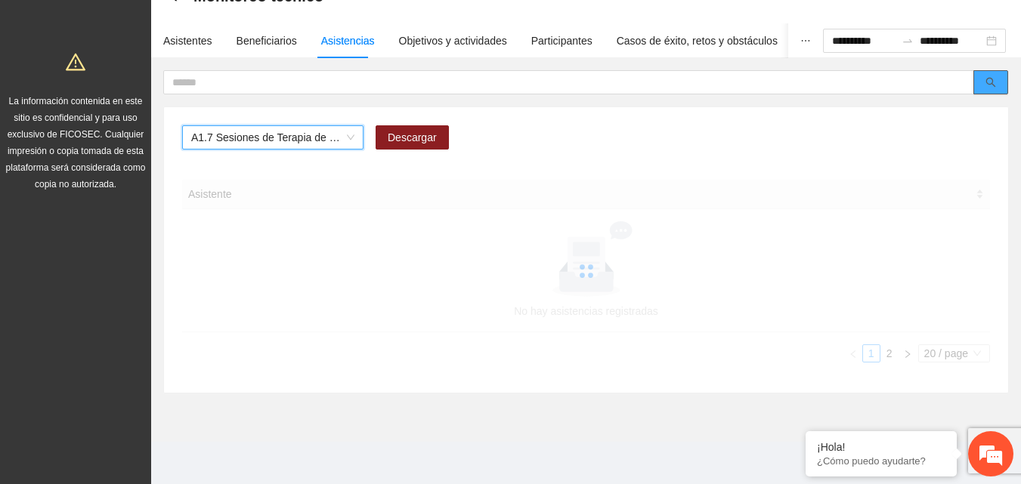
click at [989, 86] on icon "search" at bounding box center [990, 82] width 11 height 11
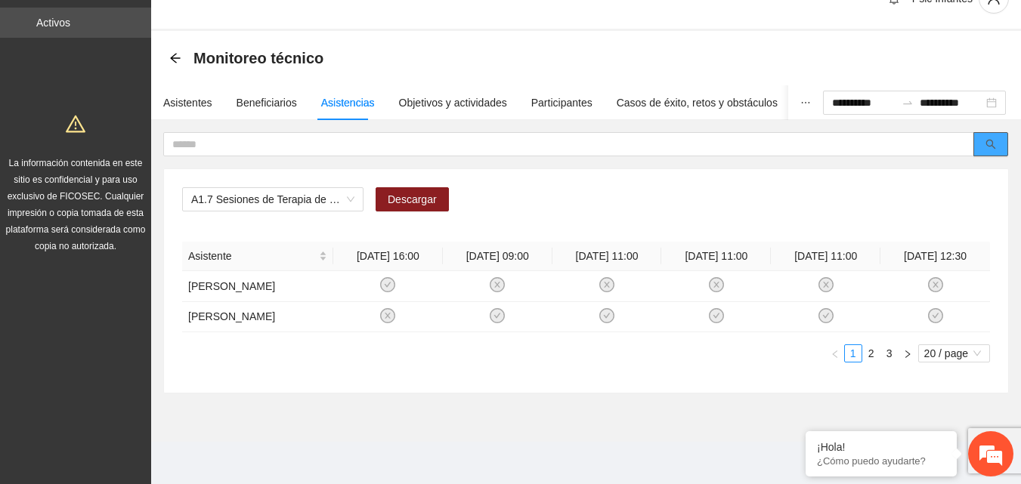
scroll to position [32, 0]
click at [872, 356] on link "2" at bounding box center [871, 353] width 17 height 17
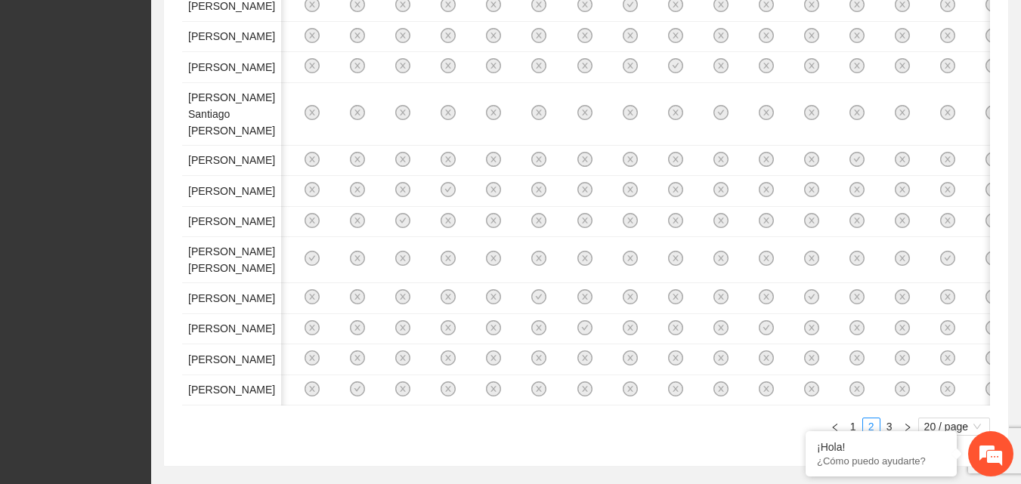
scroll to position [67, 0]
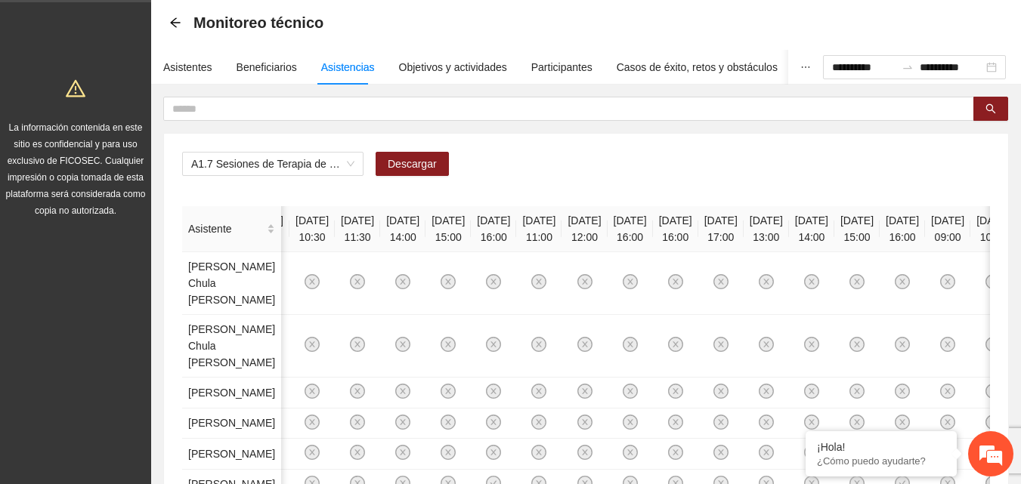
click at [639, 176] on div "A1.7 Sesiones de Terapia de Juego para niños y niñas Descargar" at bounding box center [586, 170] width 808 height 36
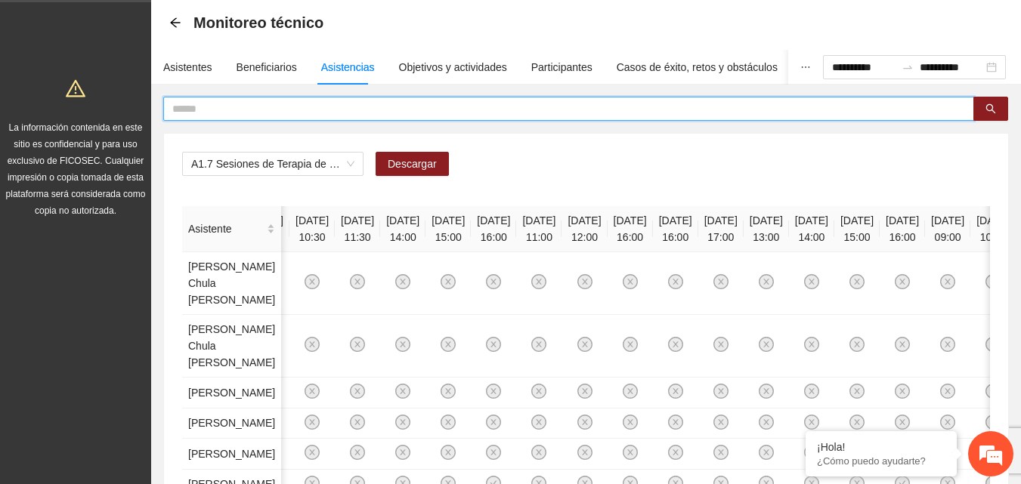
click at [314, 110] on input "text" at bounding box center [562, 109] width 781 height 17
type input "******"
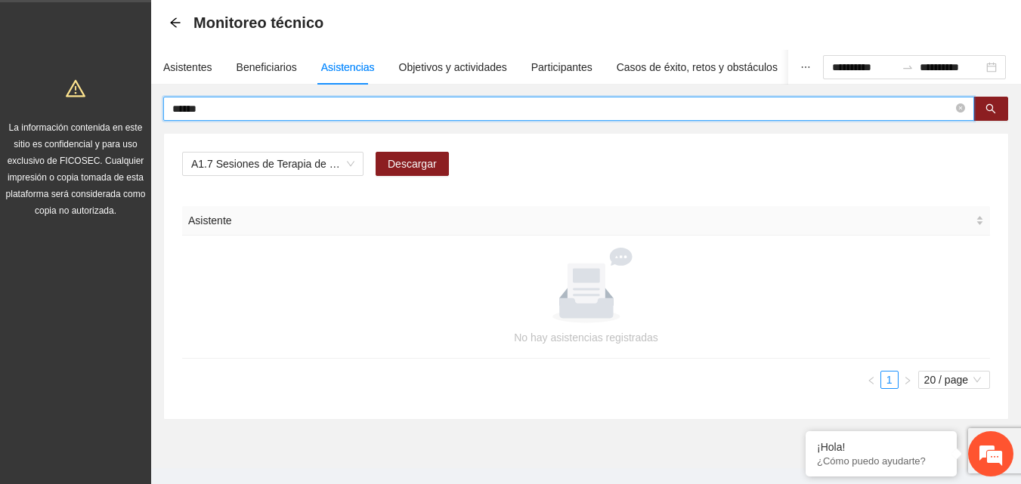
scroll to position [0, 0]
click at [996, 119] on button "button" at bounding box center [990, 109] width 35 height 24
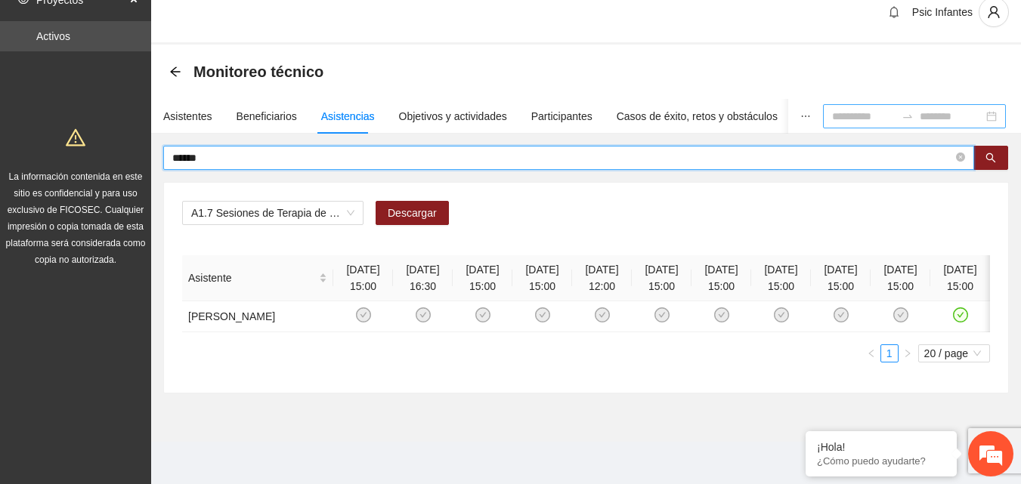
scroll to position [67, 0]
click at [993, 153] on span "search" at bounding box center [990, 159] width 11 height 12
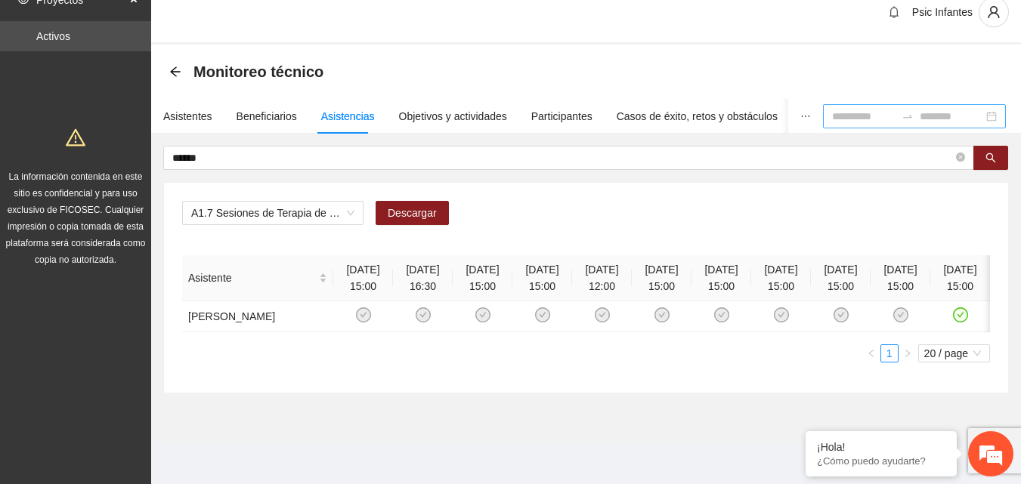
scroll to position [0, 5]
click at [753, 57] on div "Monitoreo técnico" at bounding box center [586, 72] width 834 height 30
click at [196, 108] on div "Asistentes" at bounding box center [187, 116] width 49 height 17
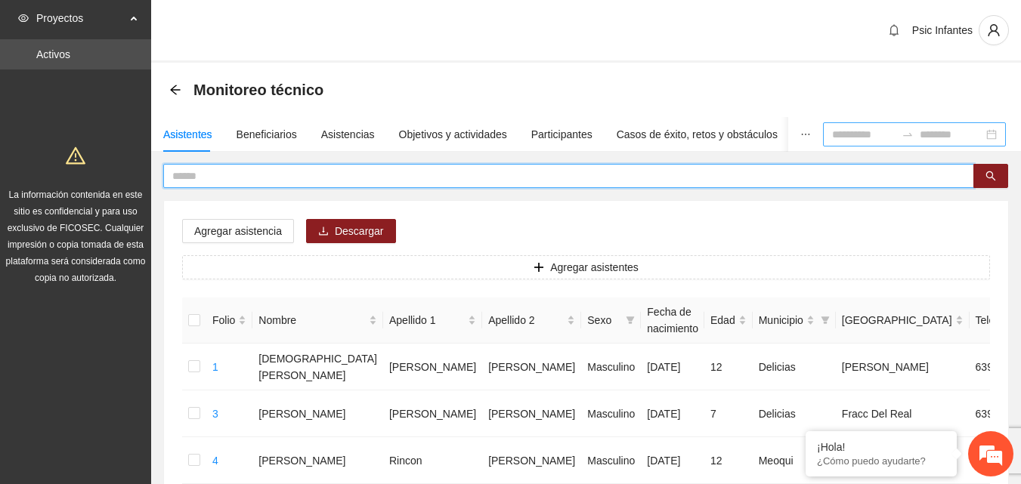
click at [492, 178] on input "text" at bounding box center [562, 176] width 781 height 17
type input "**********"
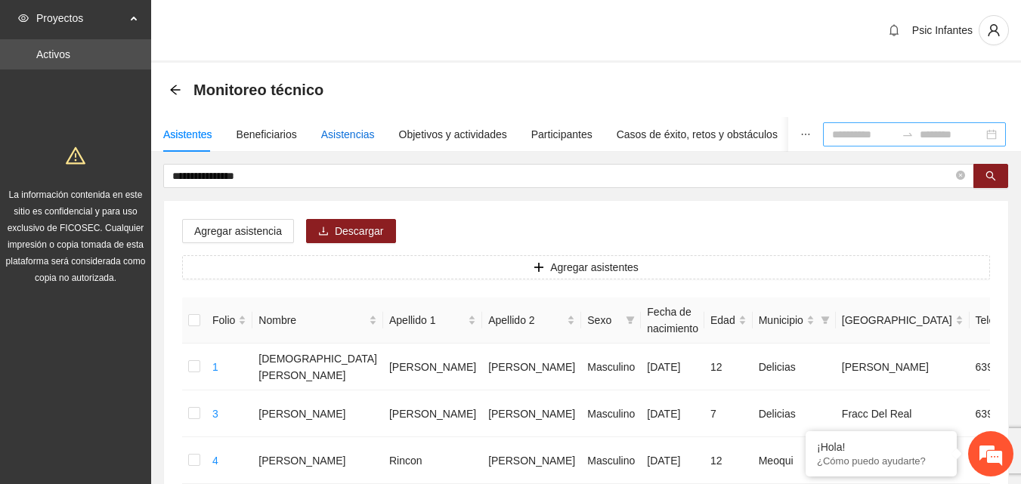
click at [336, 136] on div "Asistencias" at bounding box center [348, 134] width 54 height 17
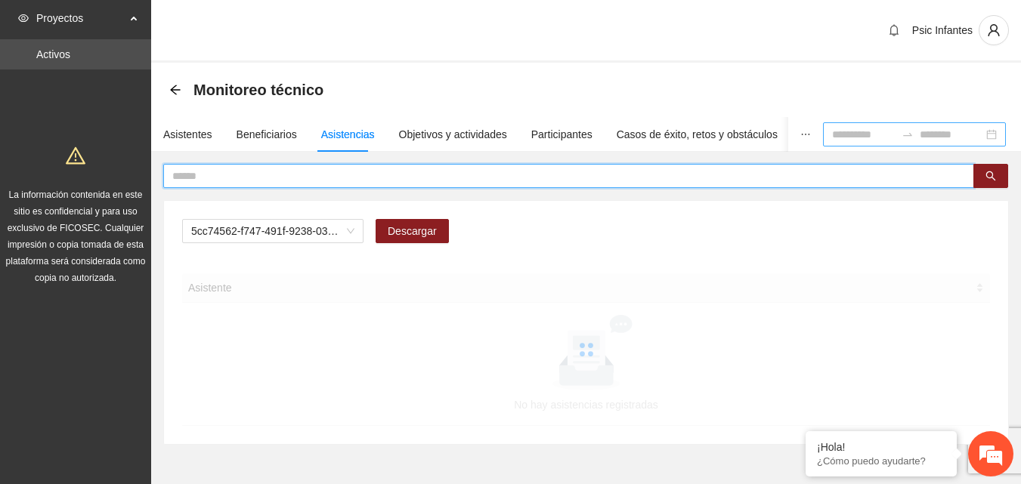
click at [299, 173] on input "text" at bounding box center [562, 176] width 781 height 17
type input "*"
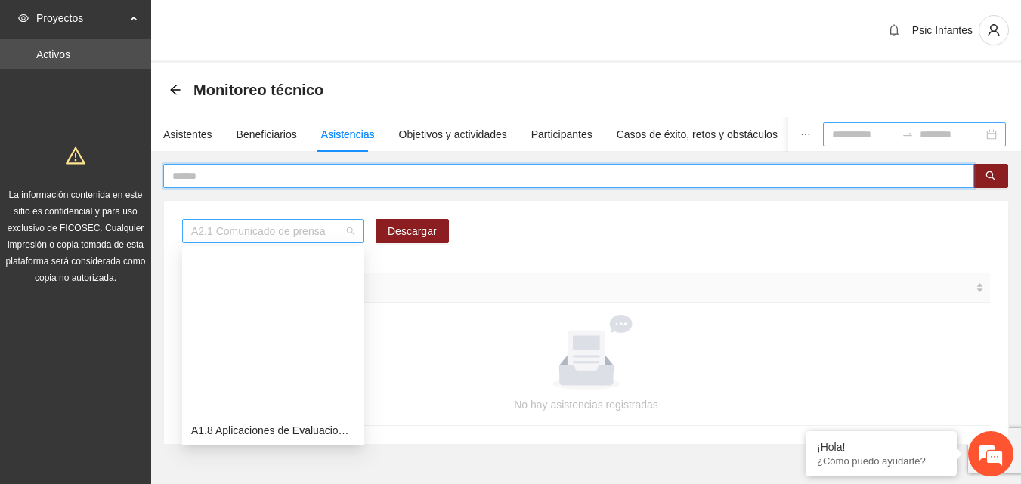
click at [348, 236] on span "A2.1 Comunicado de prensa" at bounding box center [272, 231] width 163 height 23
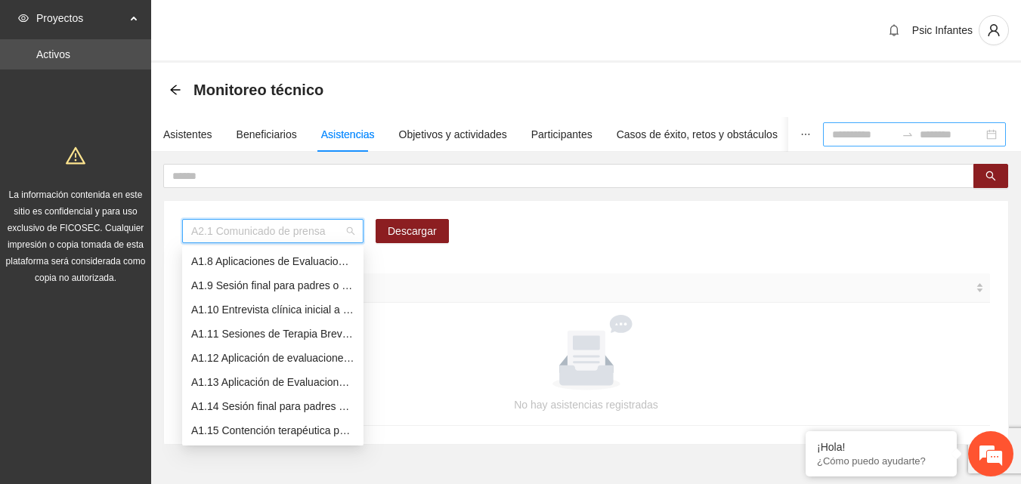
scroll to position [145, 0]
click at [316, 257] on div "A1.7 Sesiones de Terapia de Juego para niños y niñas" at bounding box center [272, 261] width 163 height 17
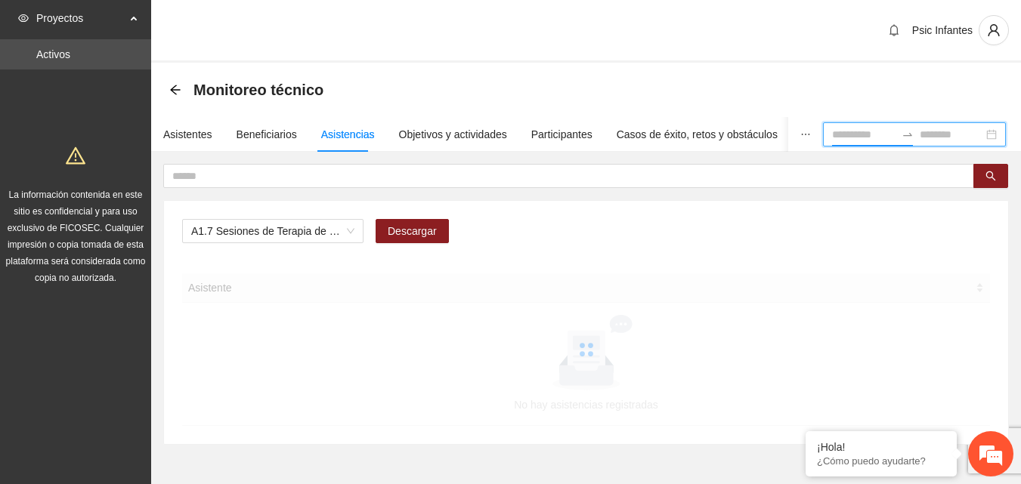
click at [874, 131] on input at bounding box center [863, 134] width 63 height 17
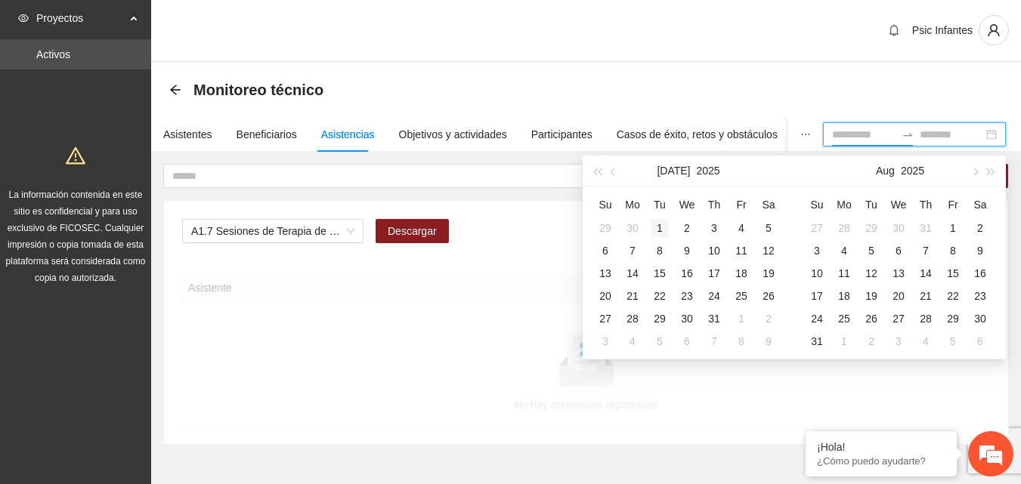
click at [659, 227] on div "1" at bounding box center [660, 228] width 18 height 18
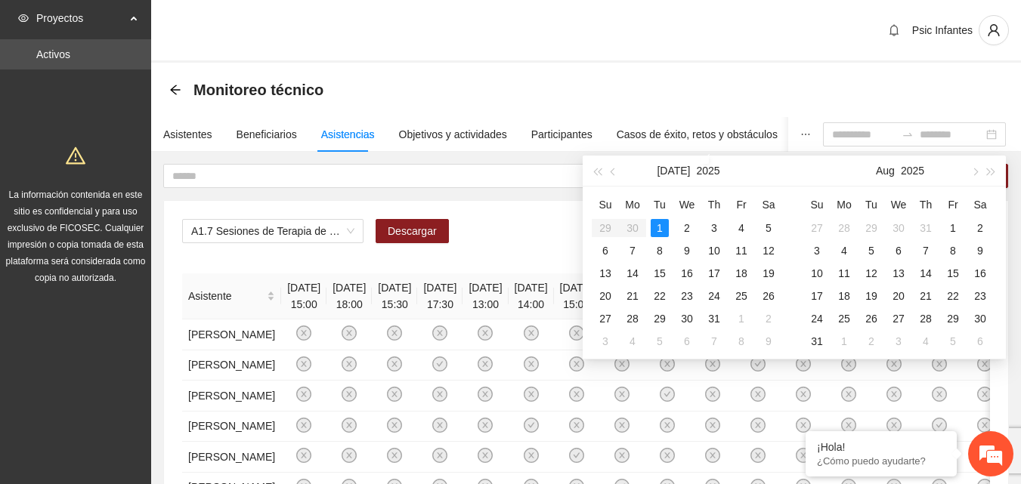
type input "**********"
click at [954, 315] on div "29" at bounding box center [953, 319] width 18 height 18
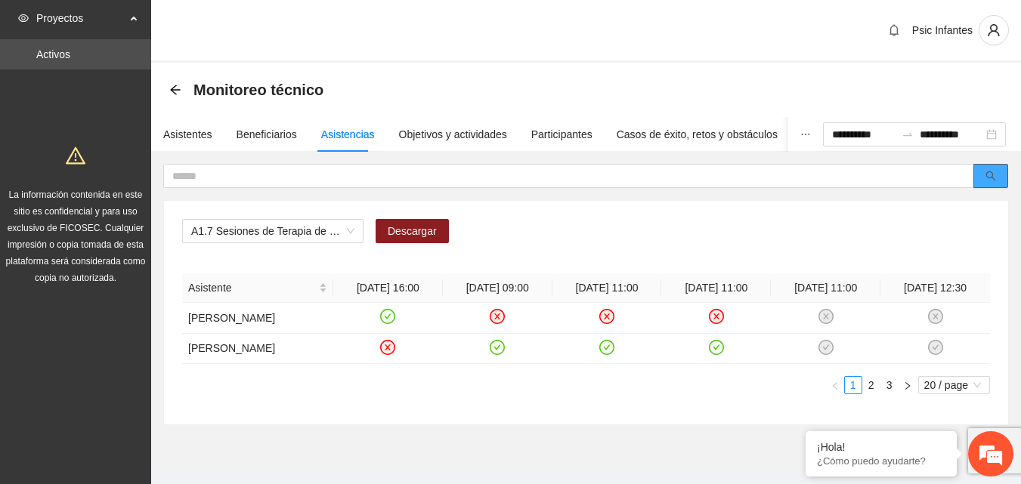
click at [998, 178] on button "button" at bounding box center [990, 176] width 35 height 24
click at [871, 388] on link "2" at bounding box center [871, 385] width 17 height 17
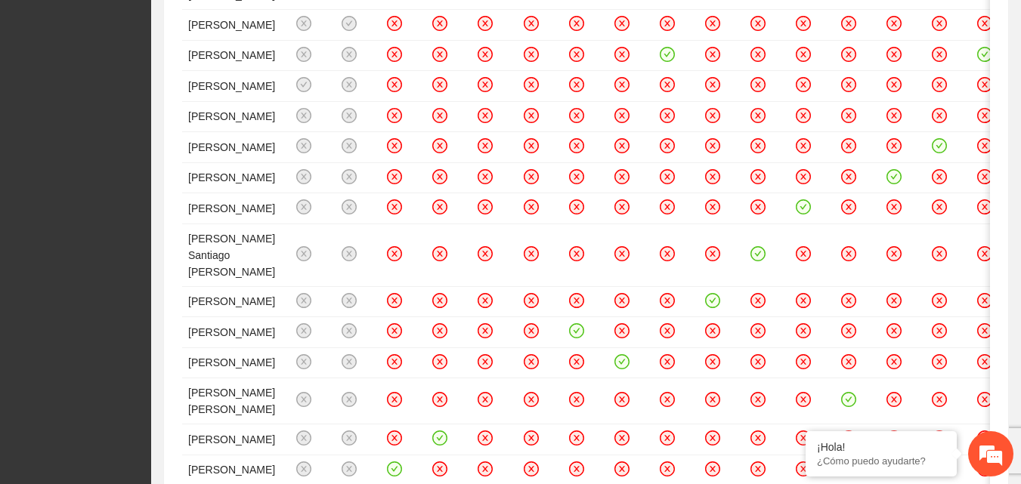
scroll to position [0, 0]
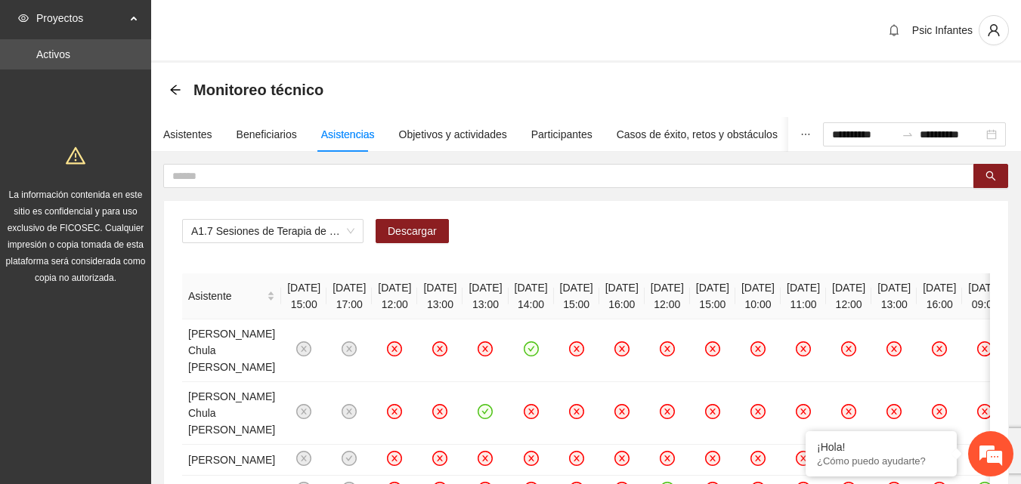
click at [688, 96] on div "Monitoreo técnico" at bounding box center [586, 90] width 834 height 30
